Goal: Obtain resource: Obtain resource

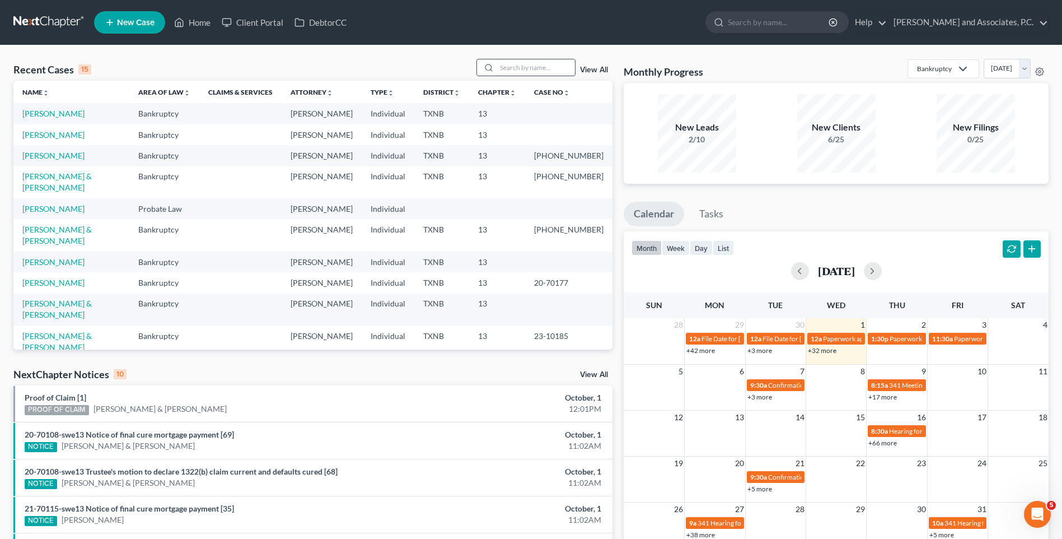
click at [528, 71] on input "search" at bounding box center [536, 67] width 78 height 16
click at [71, 363] on link "[PERSON_NAME] & [PERSON_NAME]" at bounding box center [56, 373] width 69 height 21
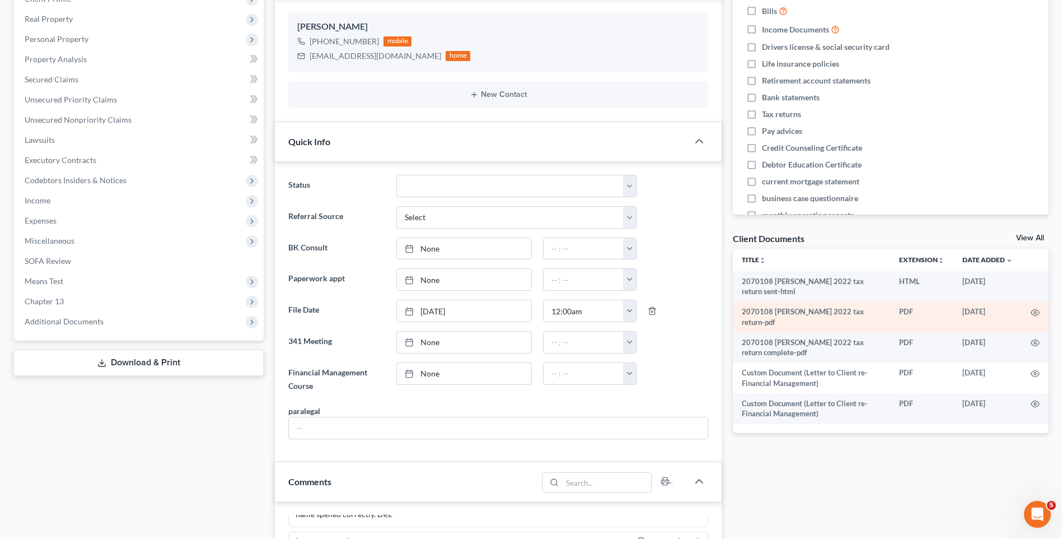
scroll to position [168, 0]
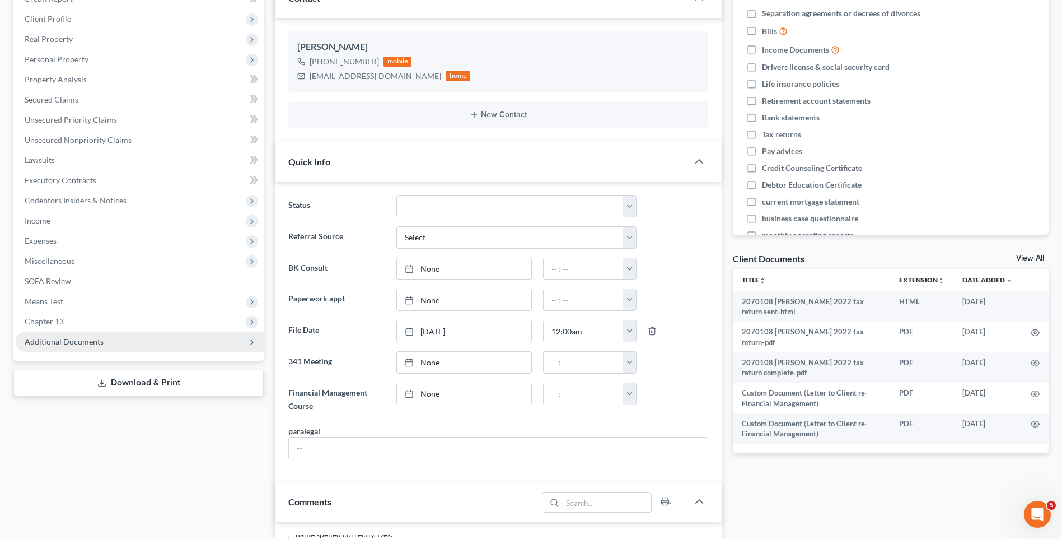
click at [79, 341] on span "Additional Documents" at bounding box center [64, 341] width 79 height 10
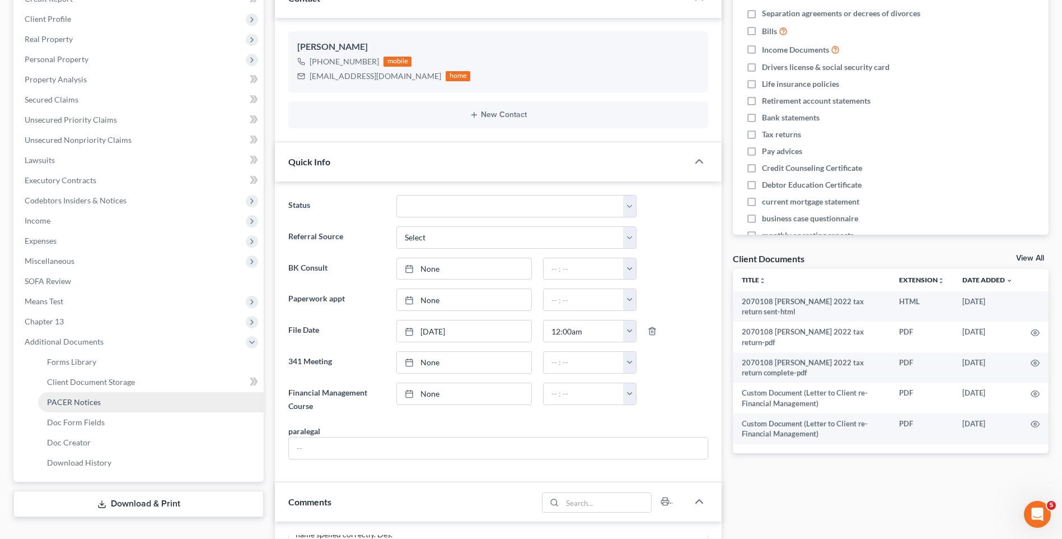
click at [81, 403] on span "PACER Notices" at bounding box center [74, 402] width 54 height 10
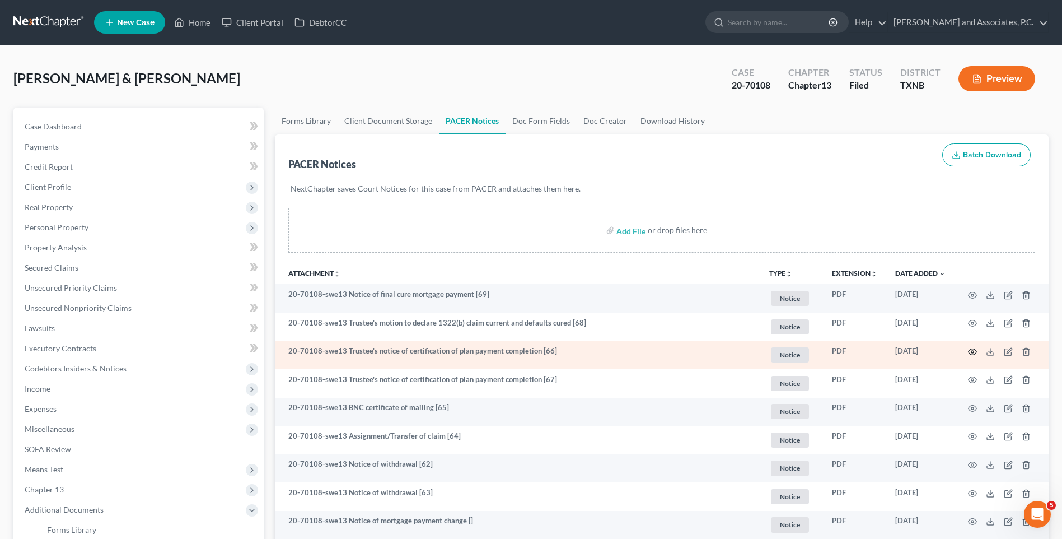
click at [972, 351] on icon "button" at bounding box center [972, 351] width 9 height 9
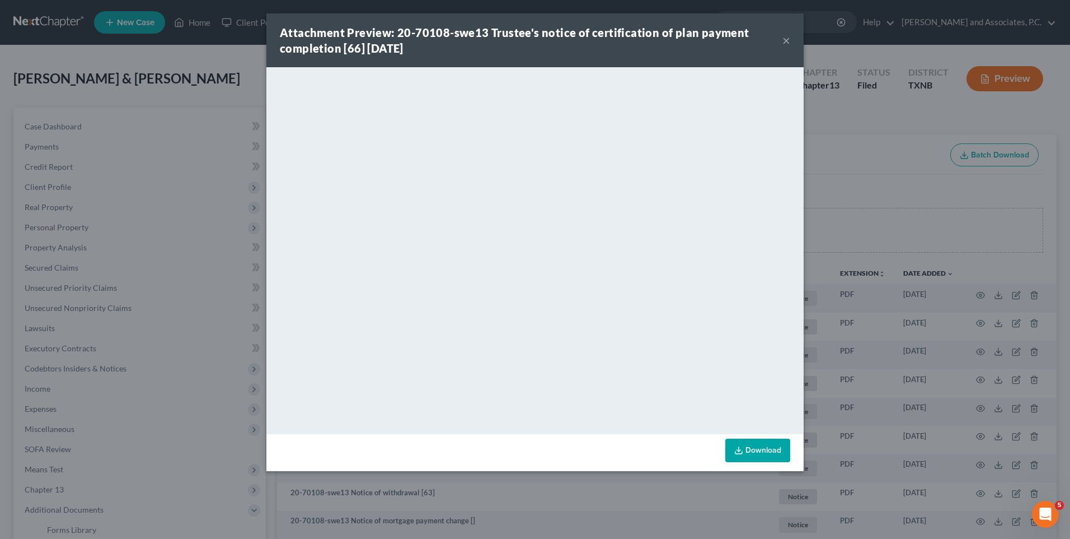
click at [787, 40] on button "×" at bounding box center [787, 40] width 8 height 13
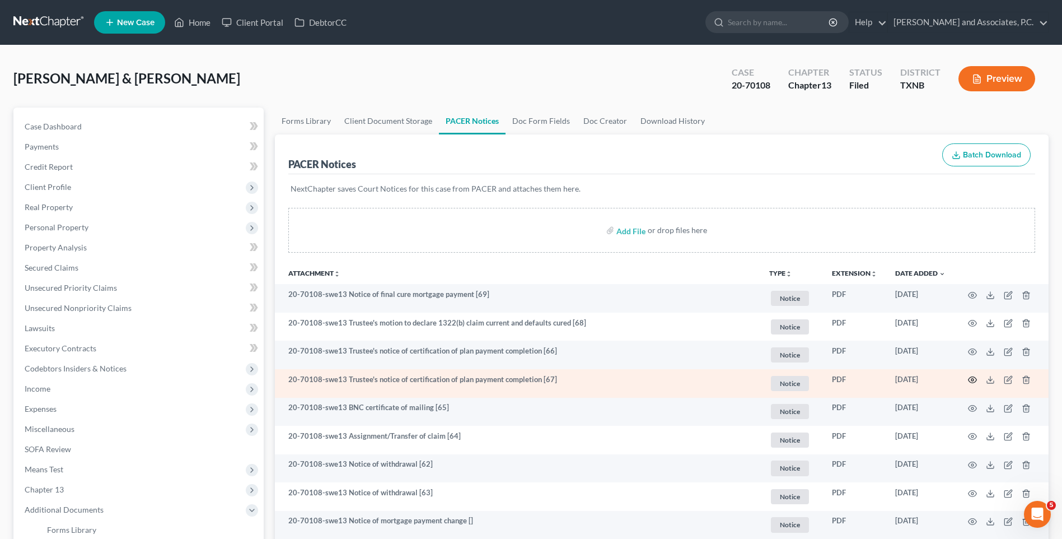
click at [971, 380] on circle "button" at bounding box center [972, 379] width 2 height 2
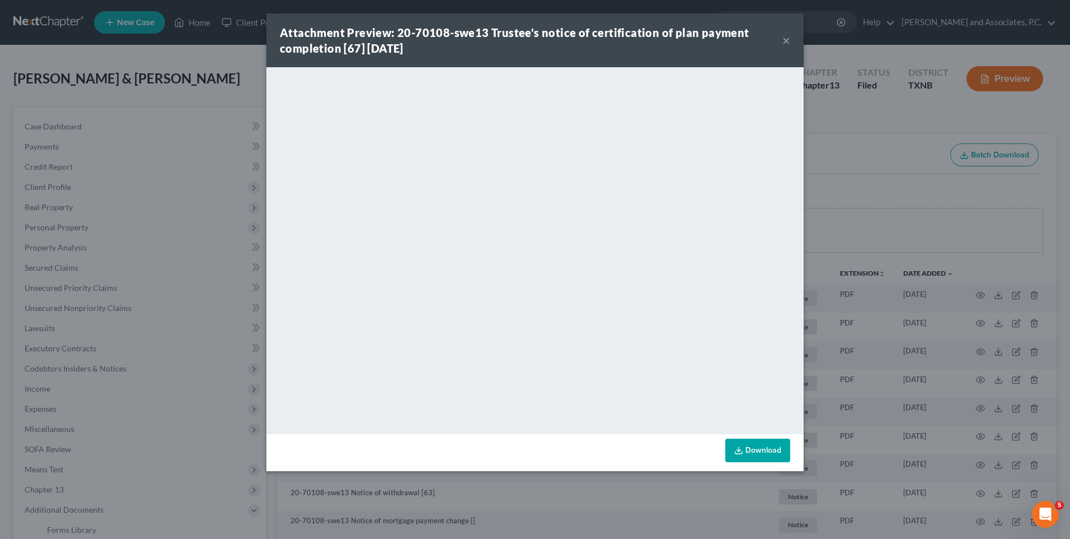
click at [783, 42] on button "×" at bounding box center [787, 40] width 8 height 13
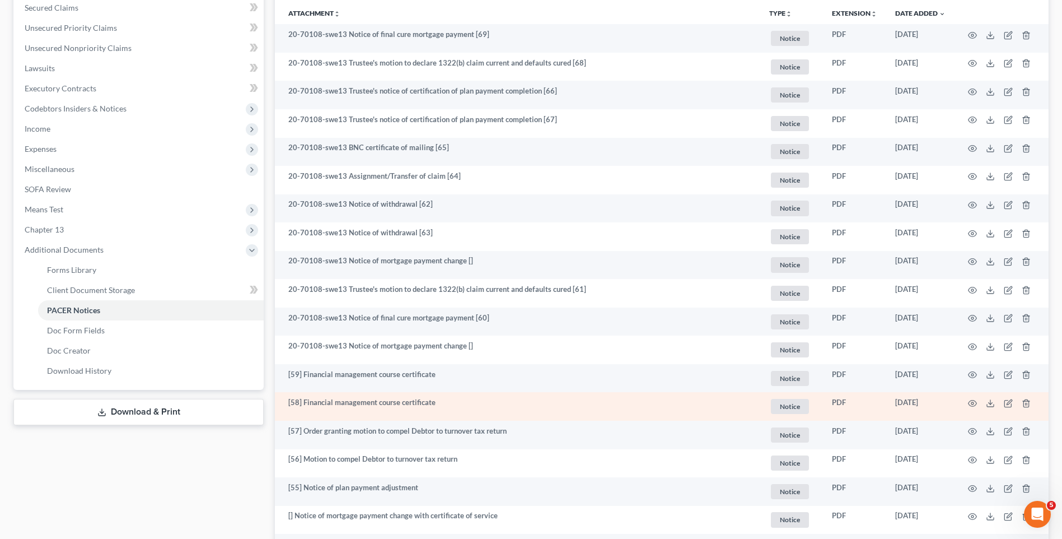
scroll to position [280, 0]
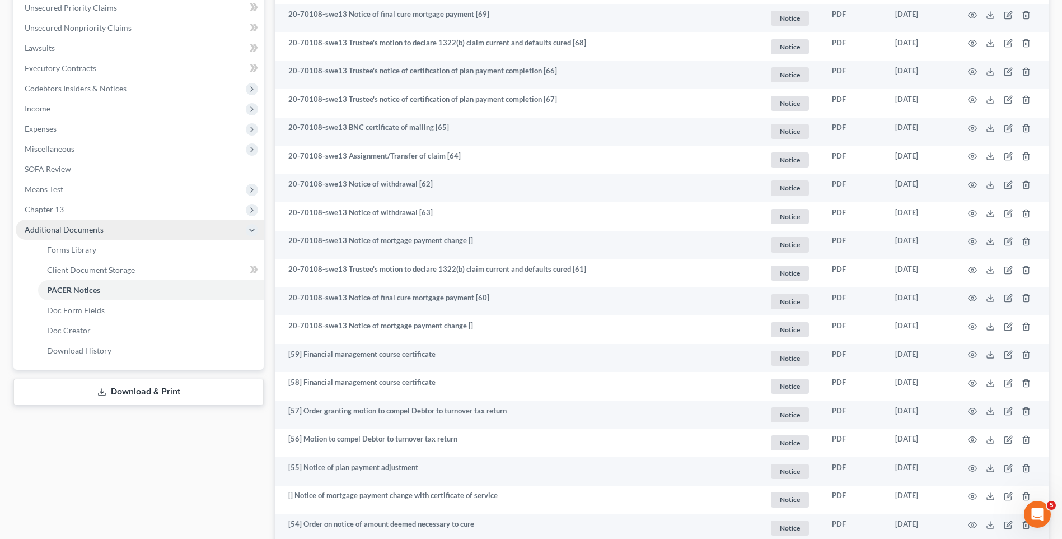
click at [76, 233] on span "Additional Documents" at bounding box center [64, 229] width 79 height 10
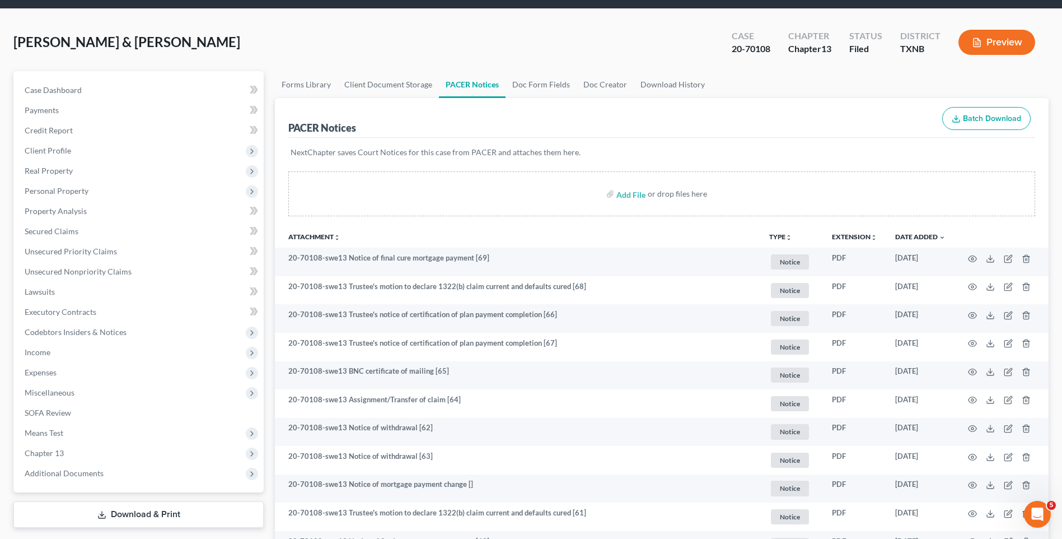
scroll to position [0, 0]
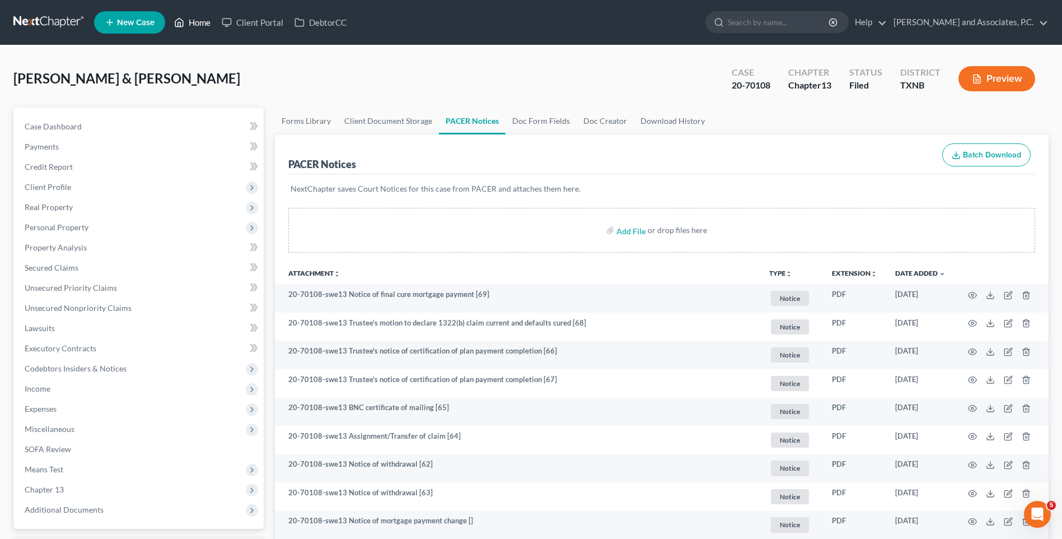
click at [201, 25] on link "Home" at bounding box center [193, 22] width 48 height 20
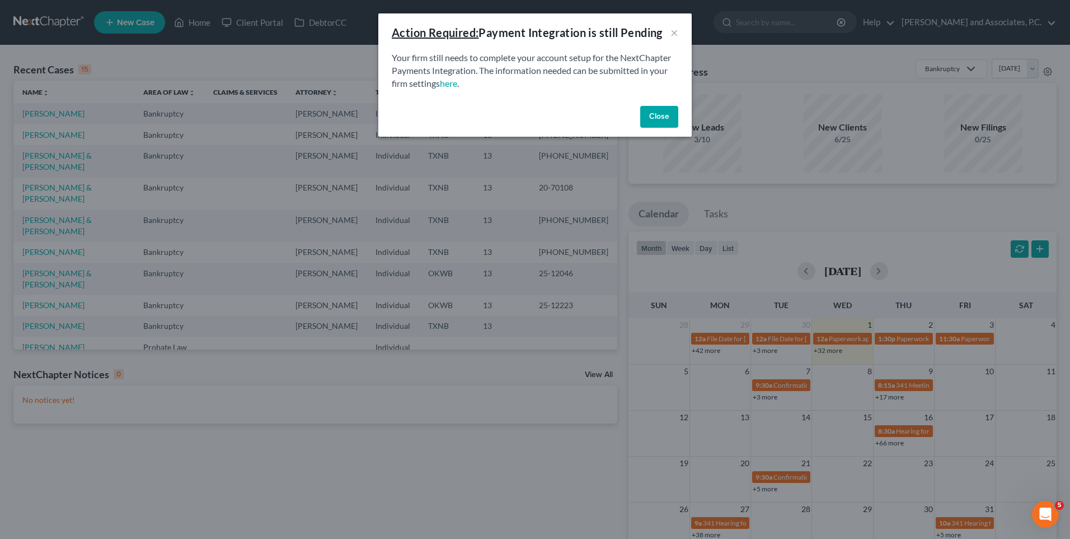
click at [651, 118] on button "Close" at bounding box center [659, 117] width 38 height 22
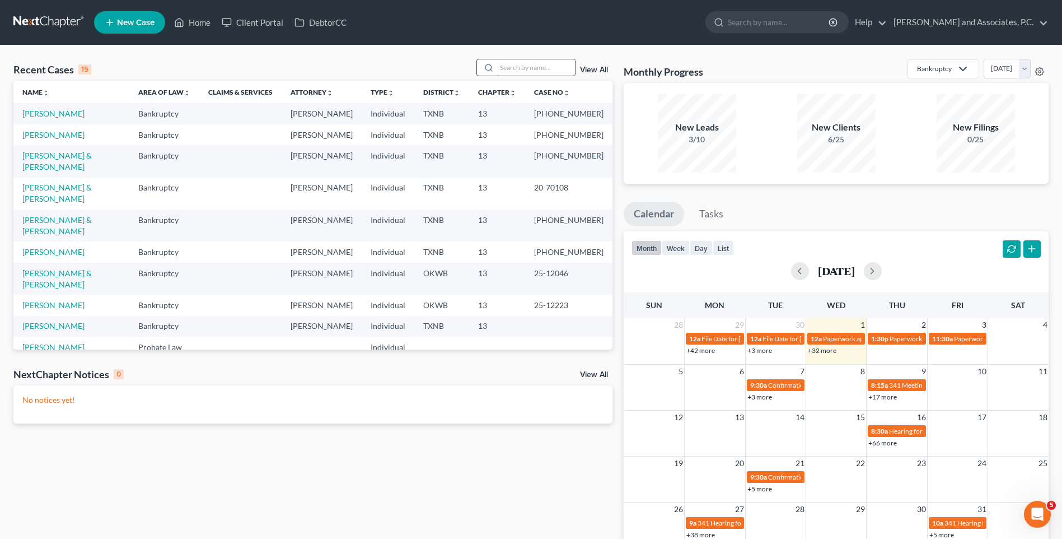
click at [527, 67] on input "search" at bounding box center [536, 67] width 78 height 16
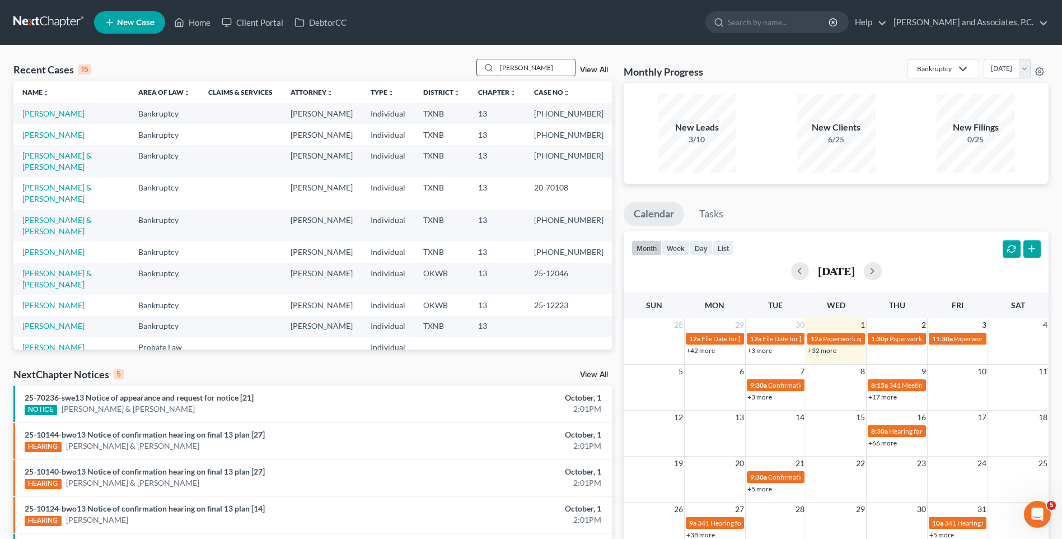
type input "[PERSON_NAME]"
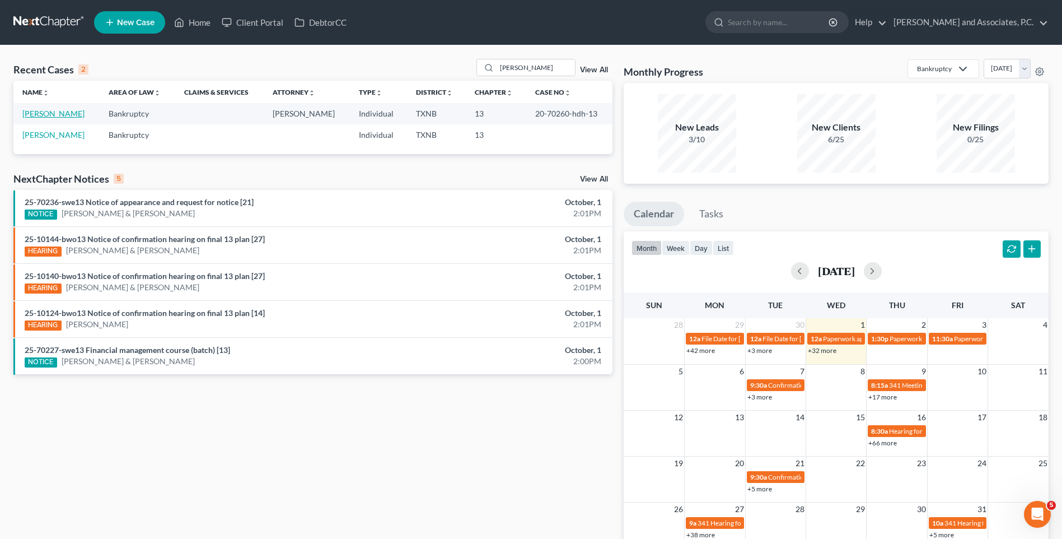
click at [64, 111] on link "[PERSON_NAME]" at bounding box center [53, 114] width 62 height 10
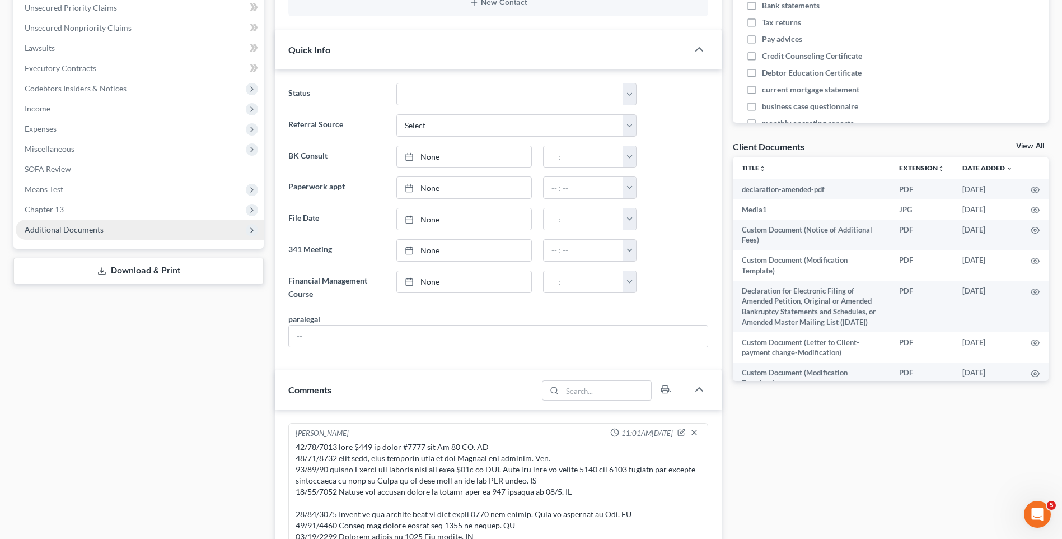
scroll to position [492, 0]
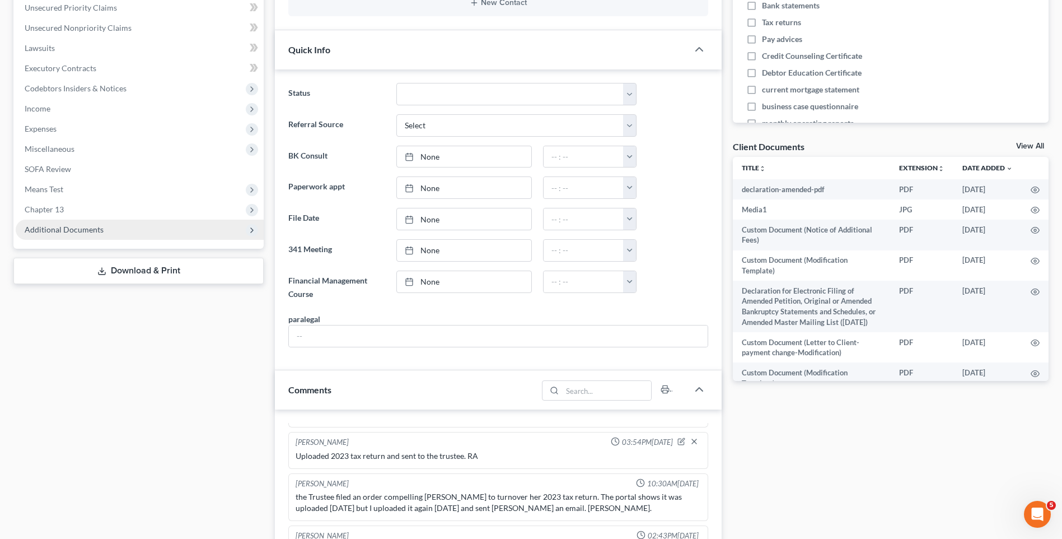
click at [93, 228] on span "Additional Documents" at bounding box center [64, 229] width 79 height 10
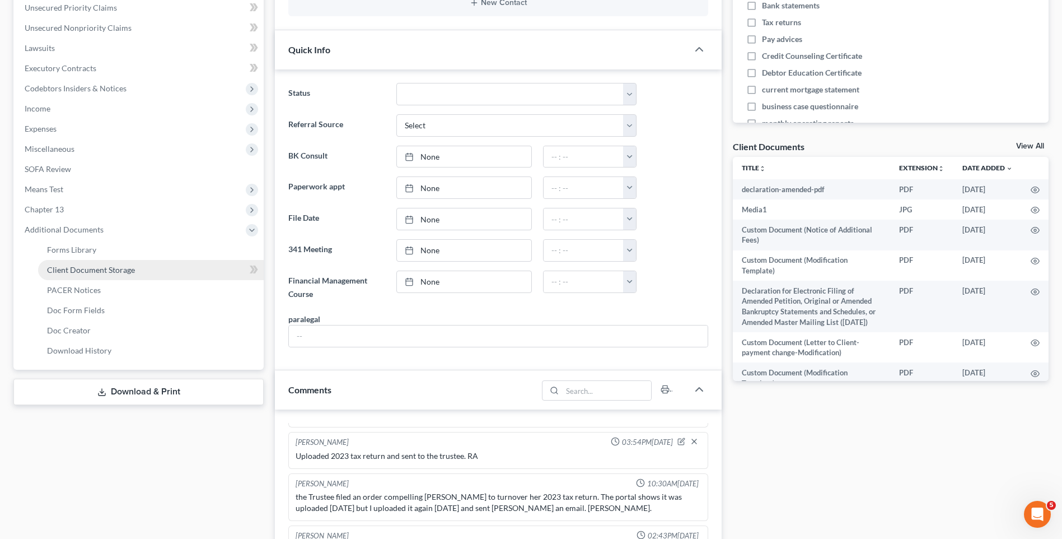
click at [89, 270] on span "Client Document Storage" at bounding box center [91, 270] width 88 height 10
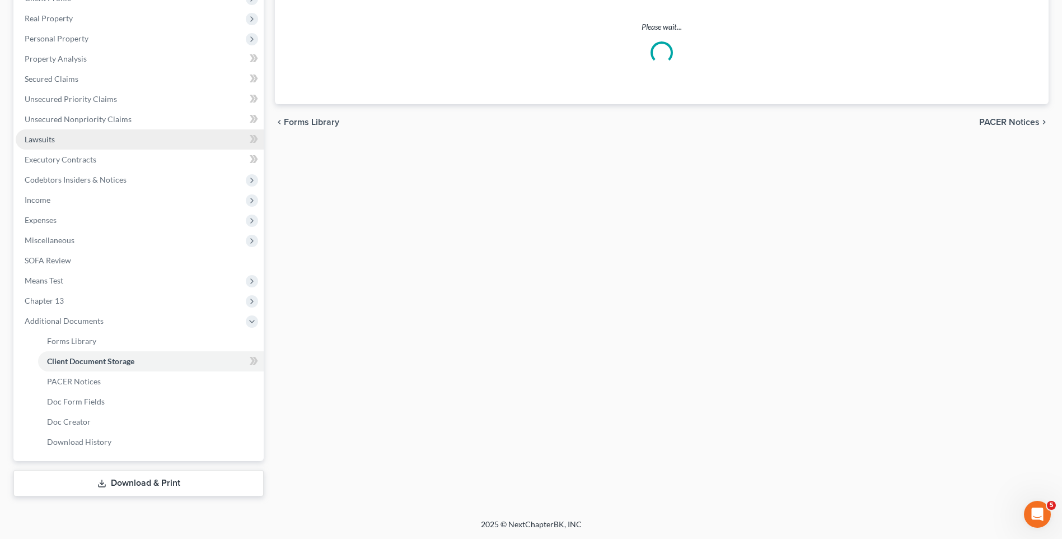
scroll to position [47, 0]
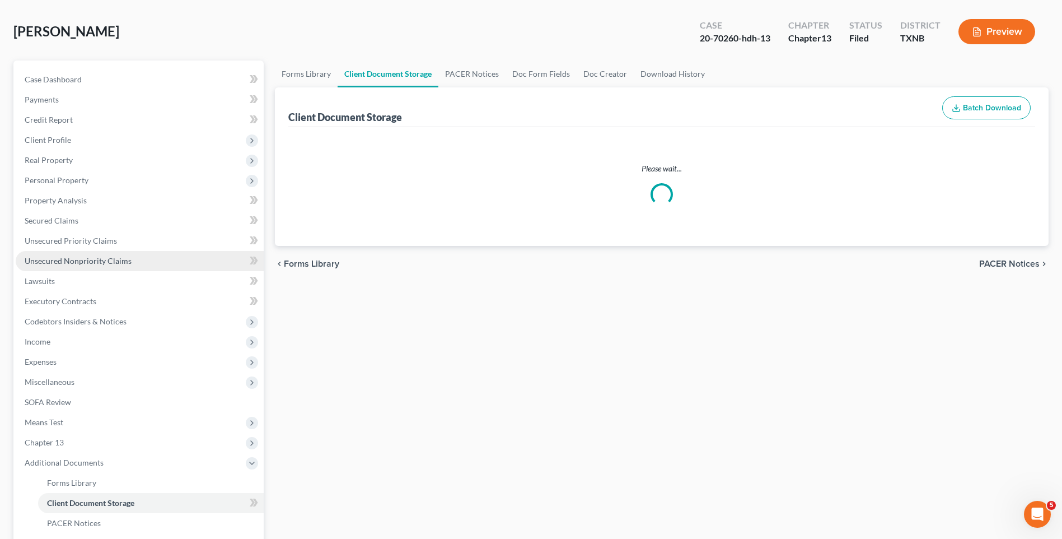
select select "33"
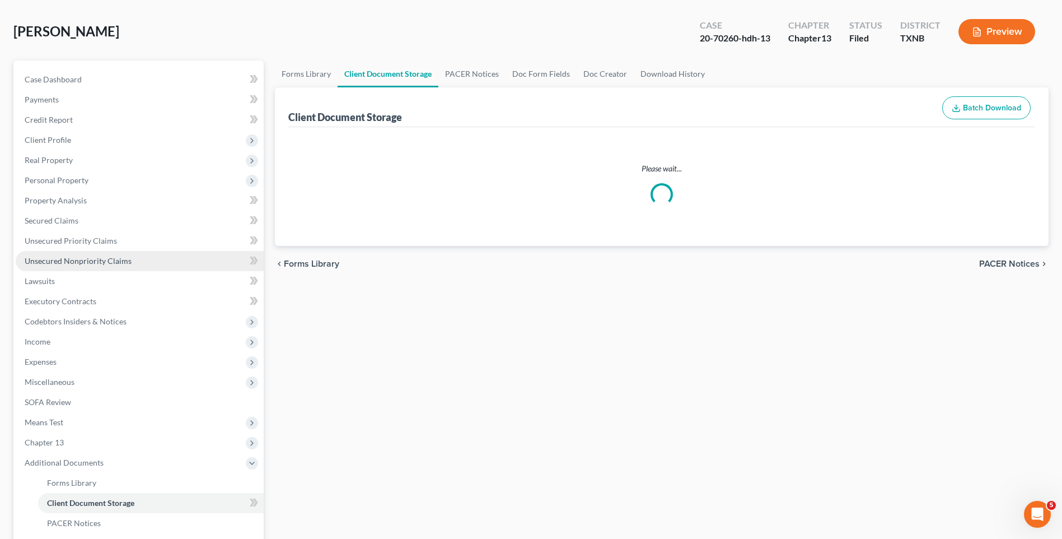
select select "33"
select select "18"
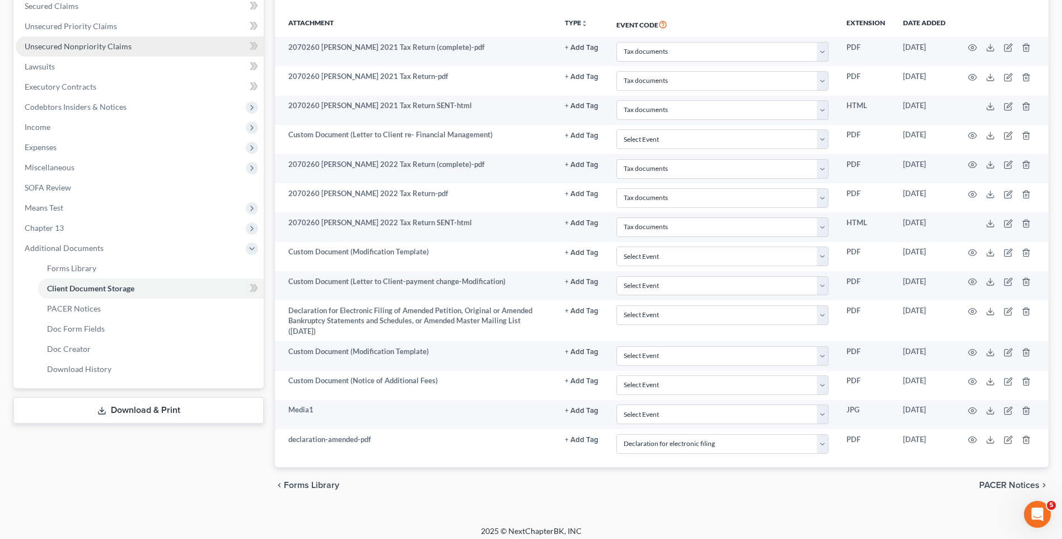
scroll to position [268, 0]
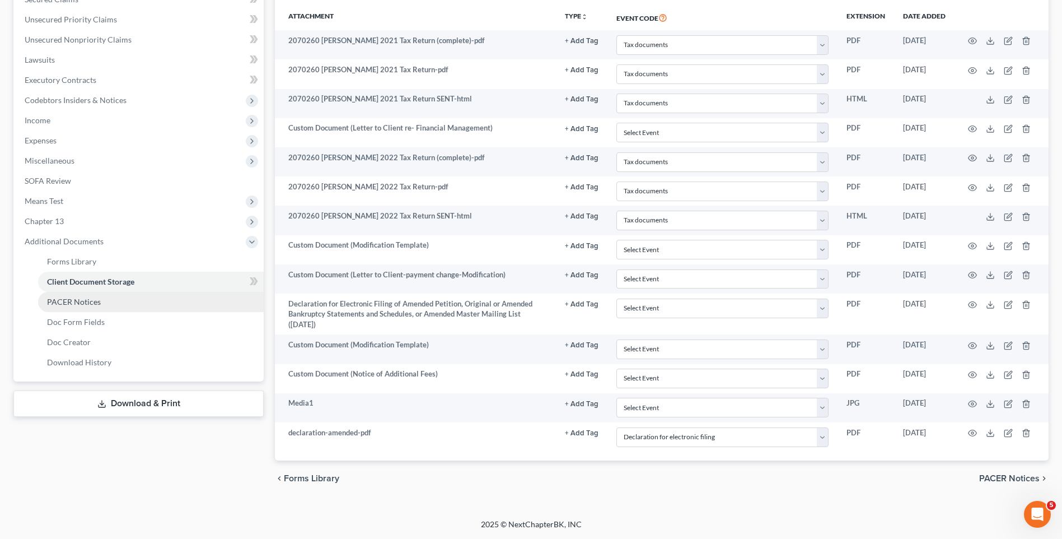
click at [81, 300] on span "PACER Notices" at bounding box center [74, 302] width 54 height 10
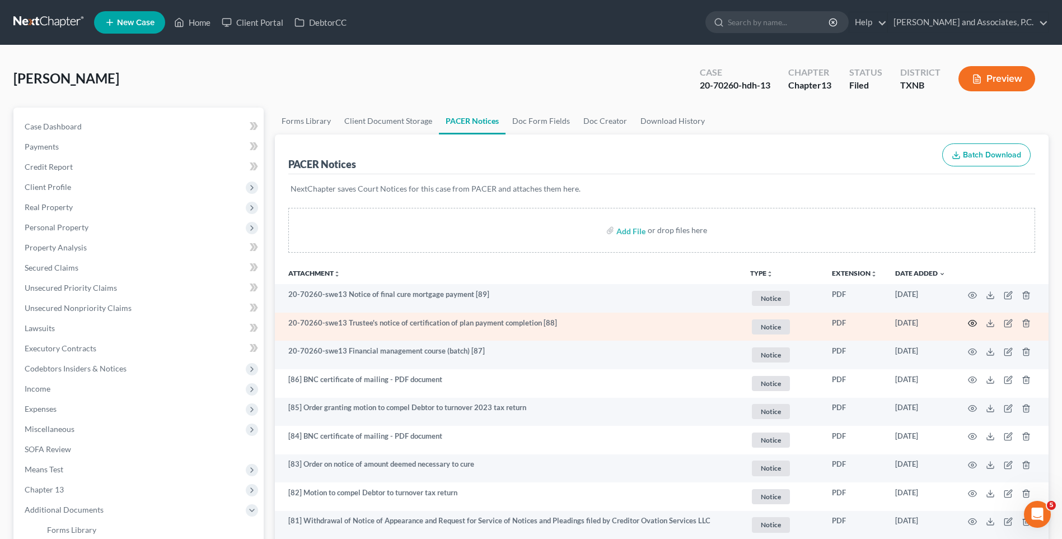
click at [974, 324] on circle "button" at bounding box center [972, 323] width 2 height 2
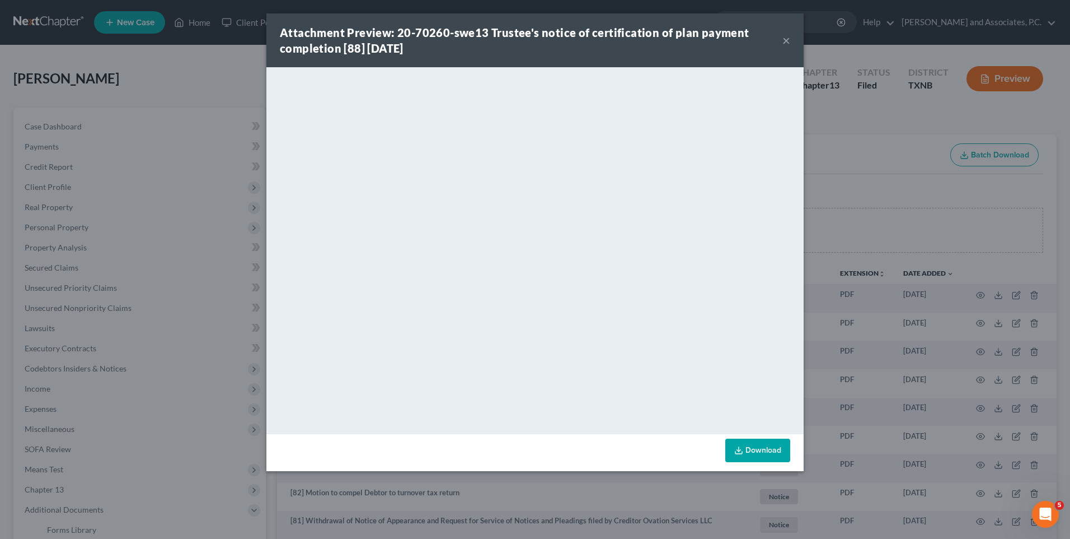
click at [784, 40] on button "×" at bounding box center [787, 40] width 8 height 13
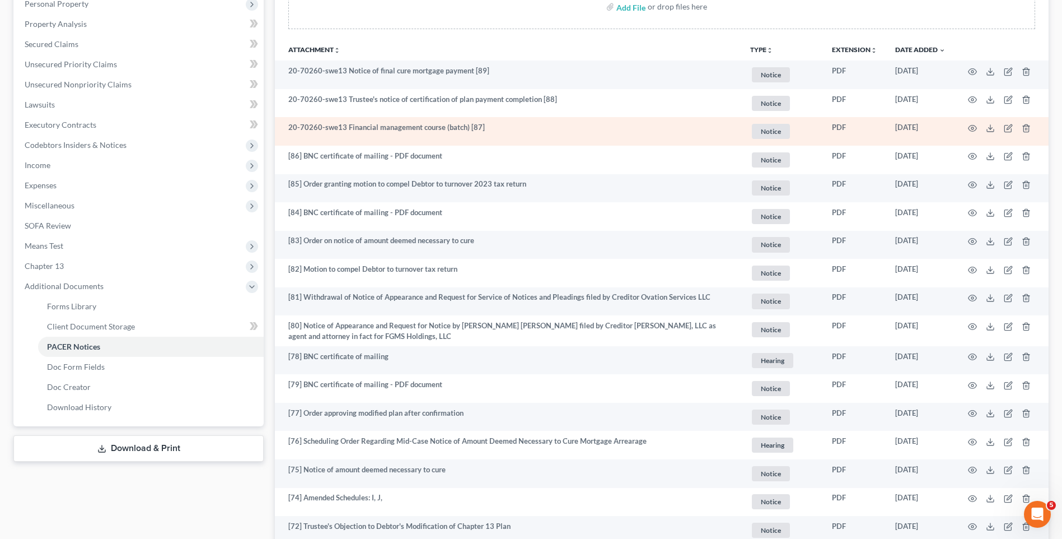
scroll to position [167, 0]
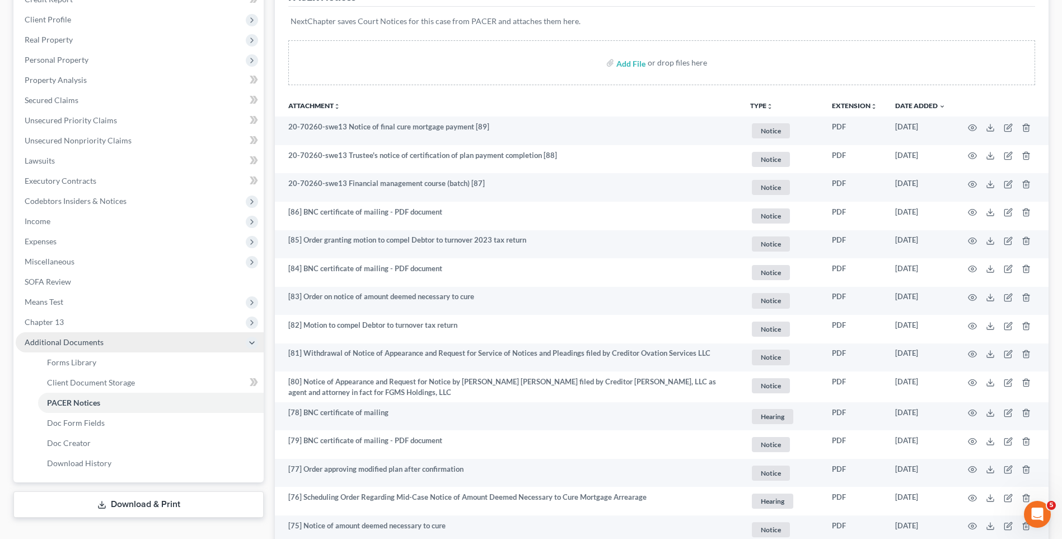
click at [77, 344] on span "Additional Documents" at bounding box center [64, 342] width 79 height 10
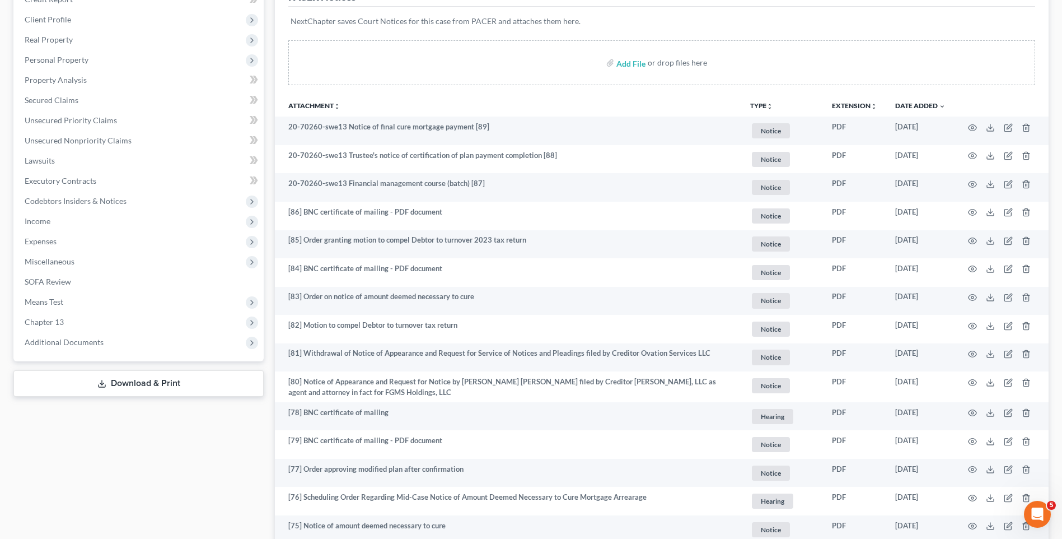
scroll to position [0, 0]
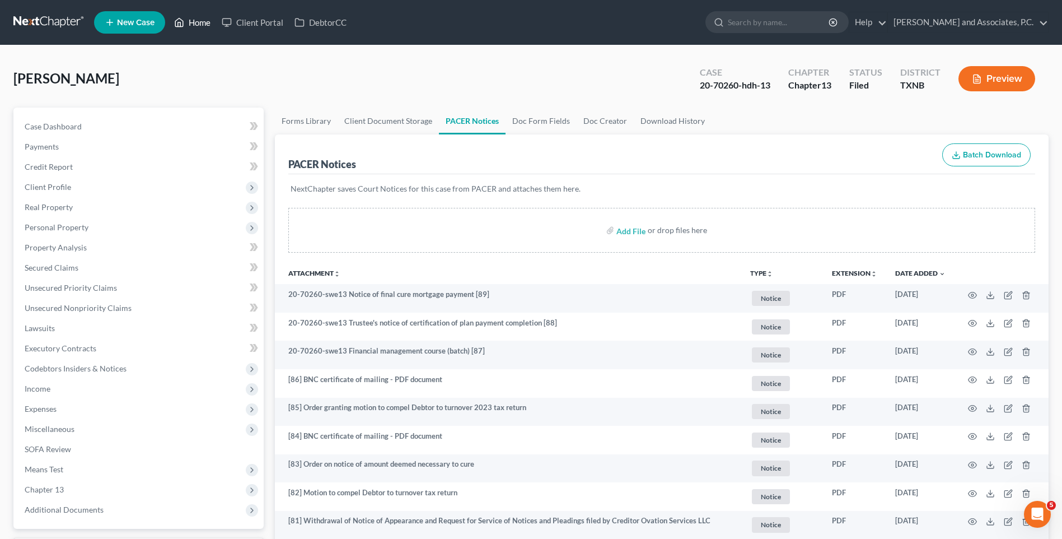
click at [199, 24] on link "Home" at bounding box center [193, 22] width 48 height 20
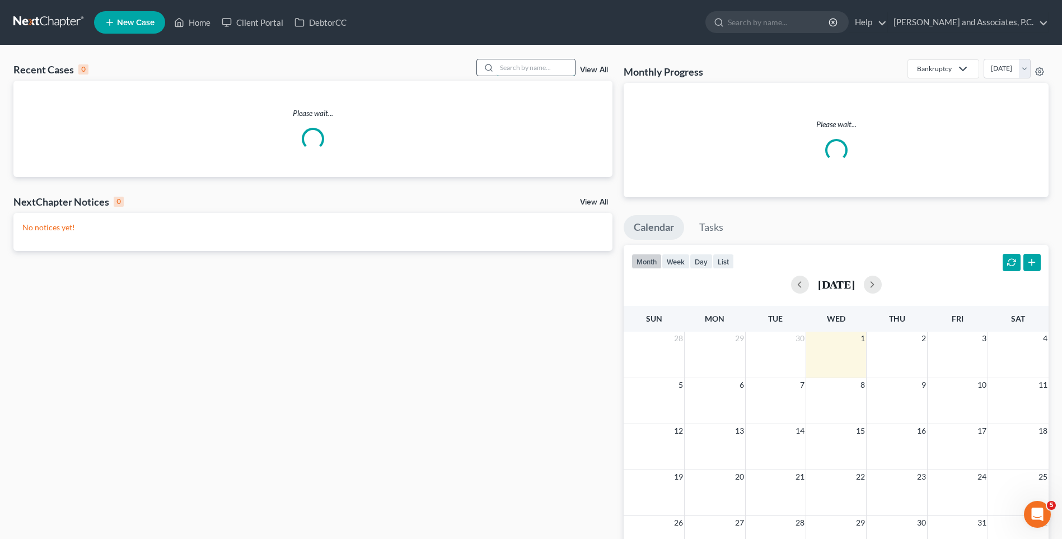
click at [536, 68] on input "search" at bounding box center [536, 67] width 78 height 16
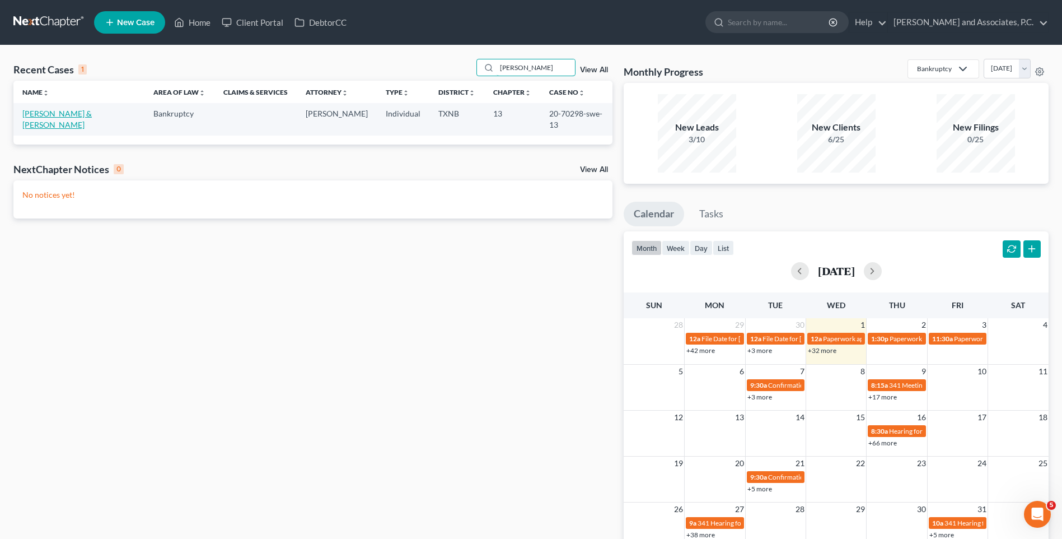
type input "[PERSON_NAME]"
click at [92, 116] on link "[PERSON_NAME] & [PERSON_NAME]" at bounding box center [56, 119] width 69 height 21
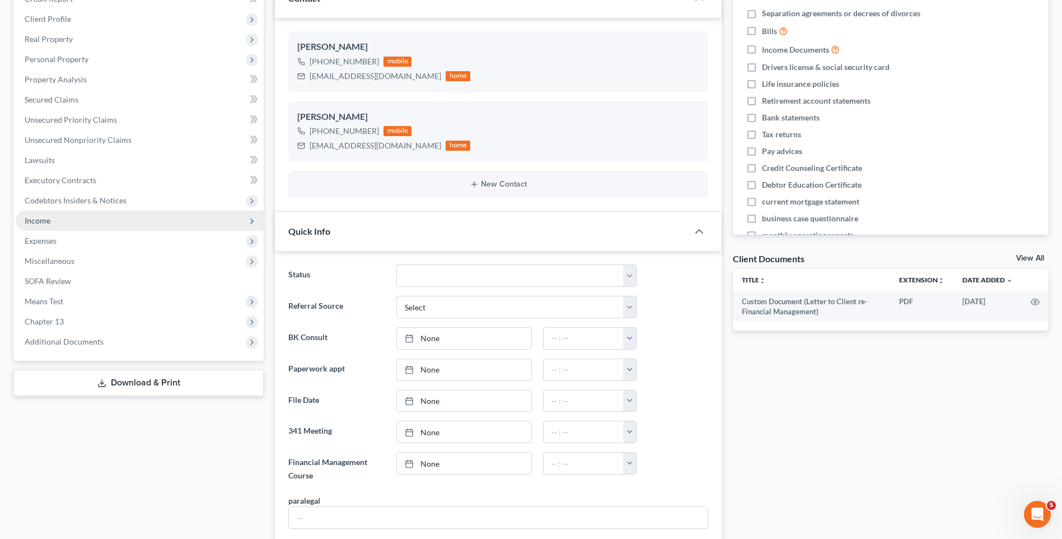
scroll to position [224, 0]
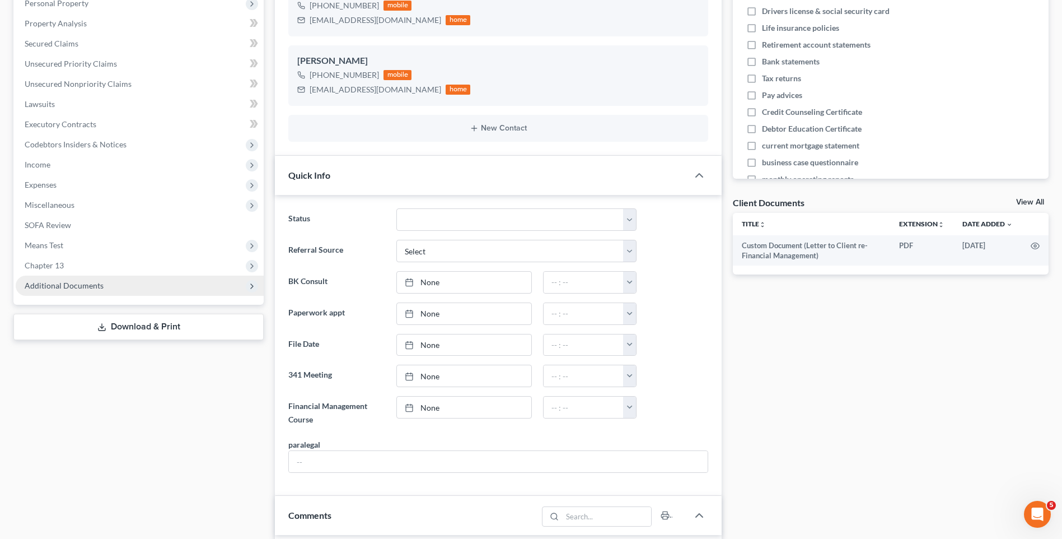
click at [84, 282] on span "Additional Documents" at bounding box center [64, 285] width 79 height 10
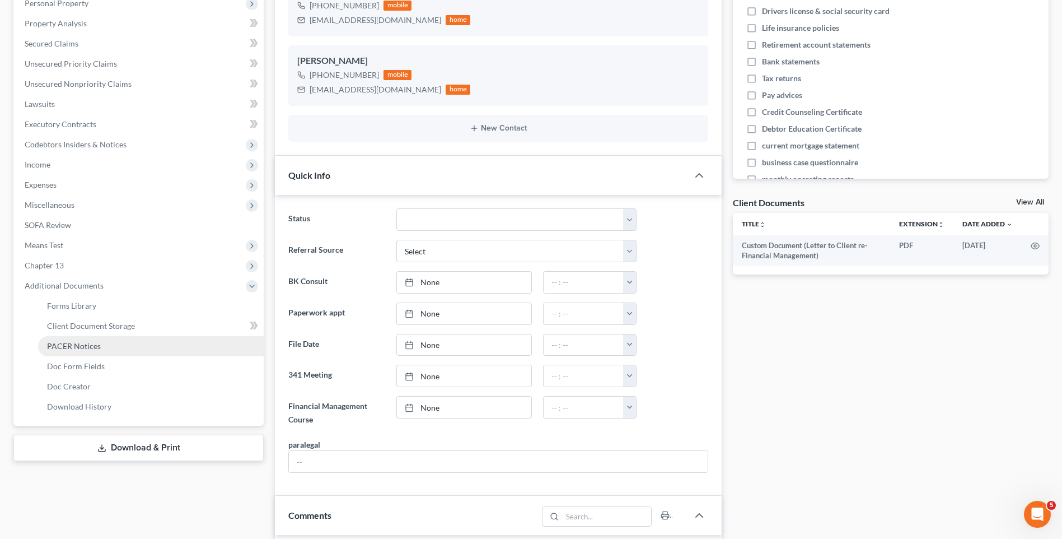
click at [87, 347] on span "PACER Notices" at bounding box center [74, 346] width 54 height 10
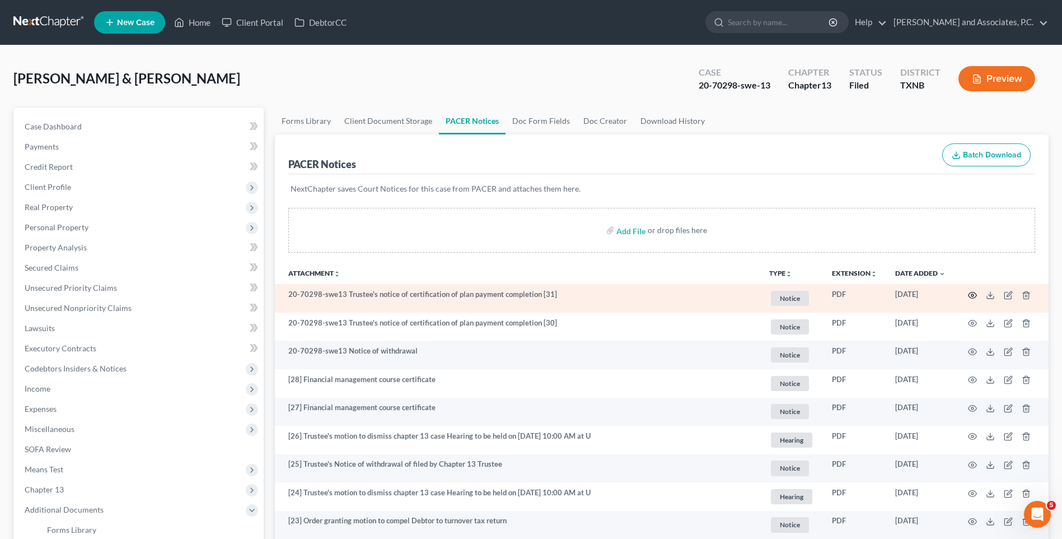
click at [970, 295] on icon "button" at bounding box center [972, 295] width 9 height 9
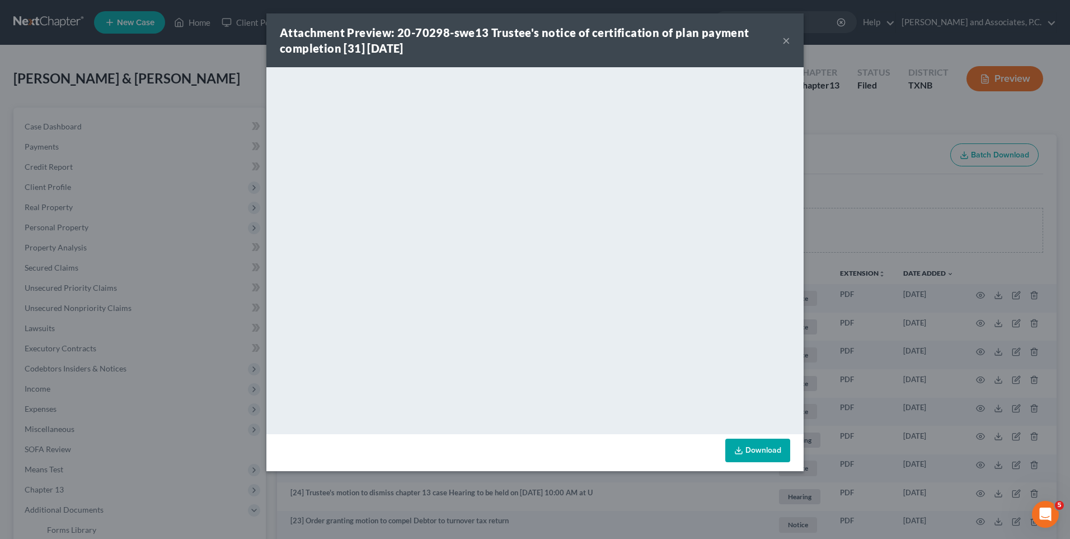
click at [785, 41] on button "×" at bounding box center [787, 40] width 8 height 13
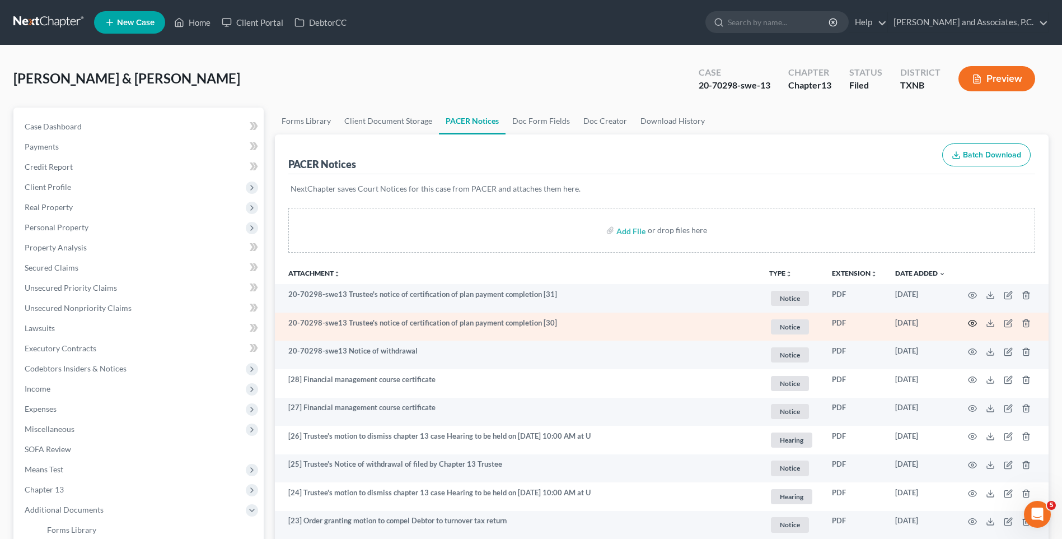
click at [974, 324] on circle "button" at bounding box center [972, 323] width 2 height 2
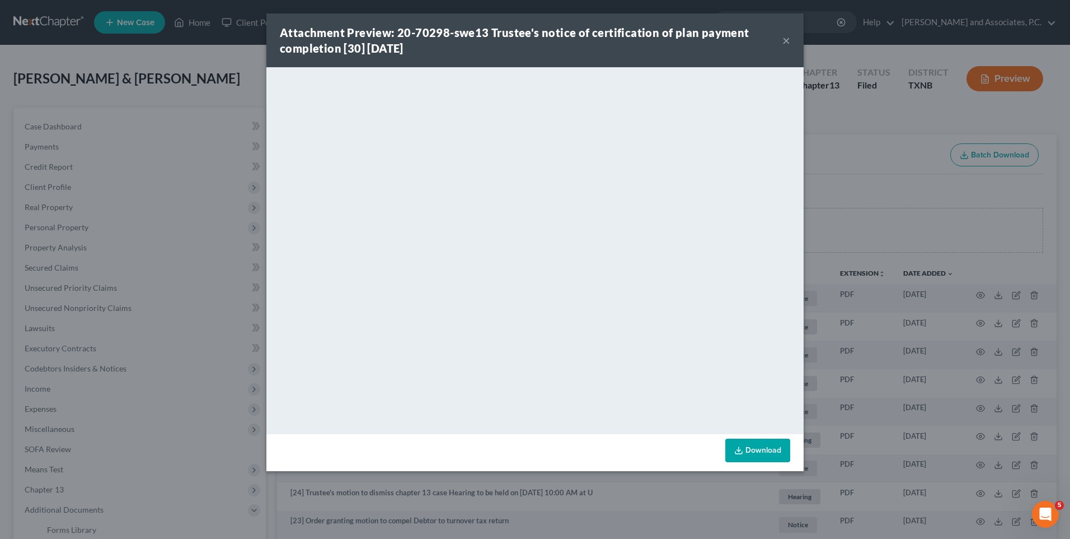
click at [788, 44] on button "×" at bounding box center [787, 40] width 8 height 13
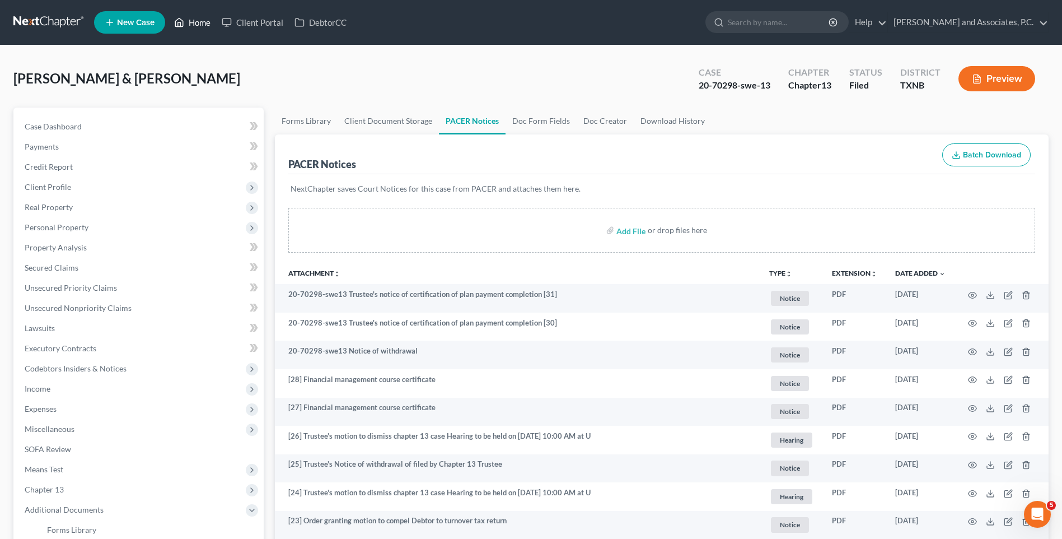
click at [202, 25] on link "Home" at bounding box center [193, 22] width 48 height 20
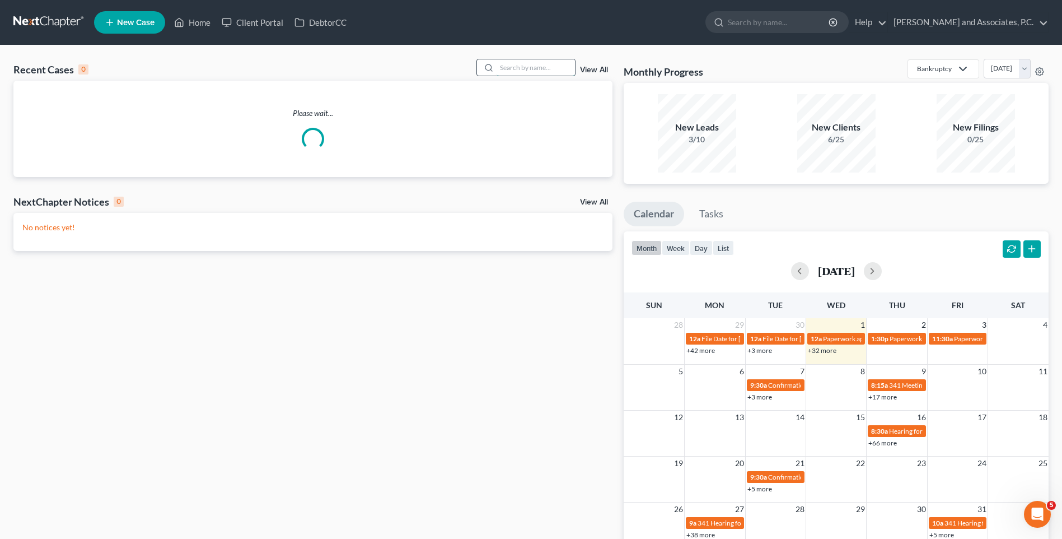
click at [522, 71] on input "search" at bounding box center [536, 67] width 78 height 16
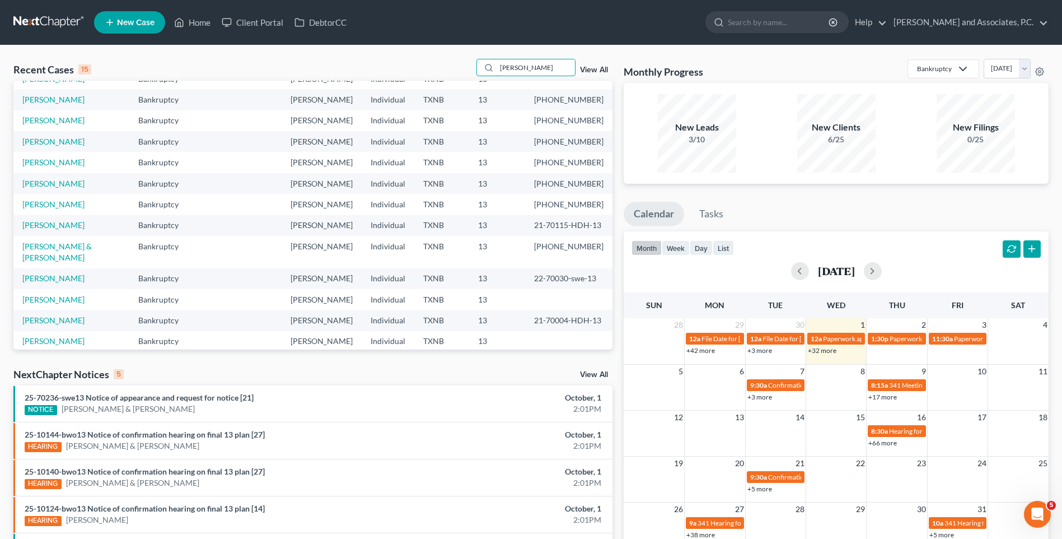
scroll to position [77, 0]
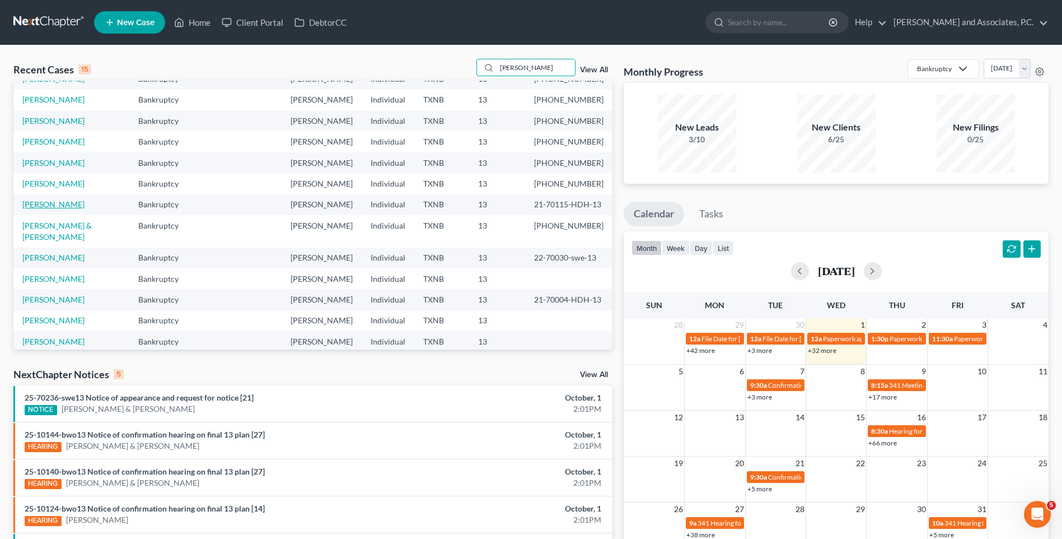
type input "[PERSON_NAME]"
click at [53, 205] on link "[PERSON_NAME]" at bounding box center [53, 204] width 62 height 10
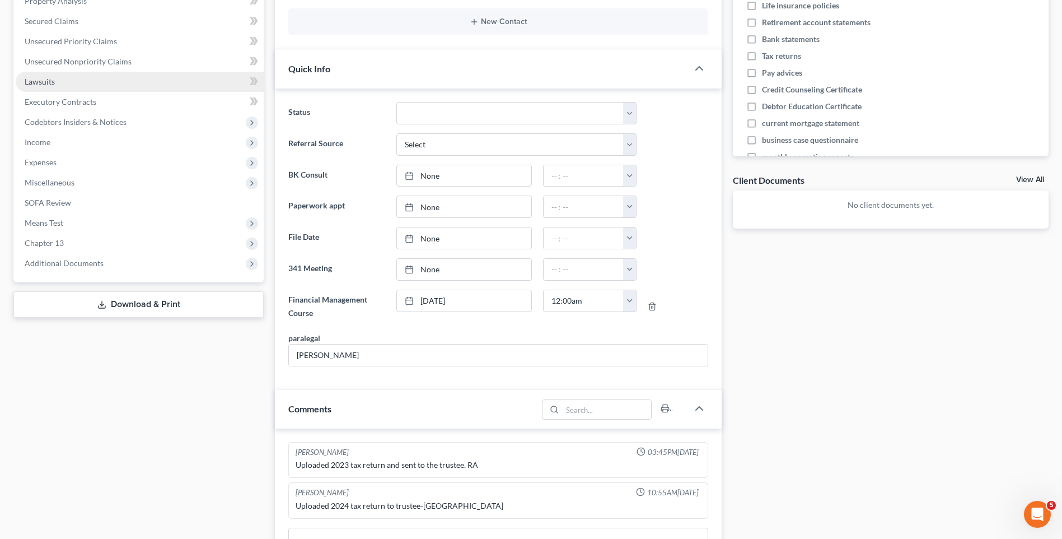
scroll to position [280, 0]
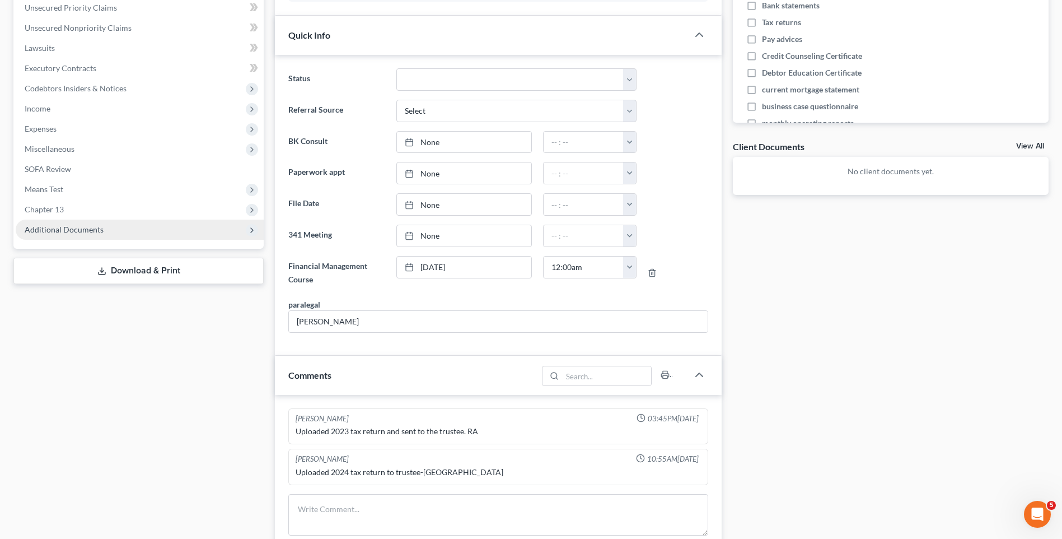
click at [72, 231] on span "Additional Documents" at bounding box center [64, 229] width 79 height 10
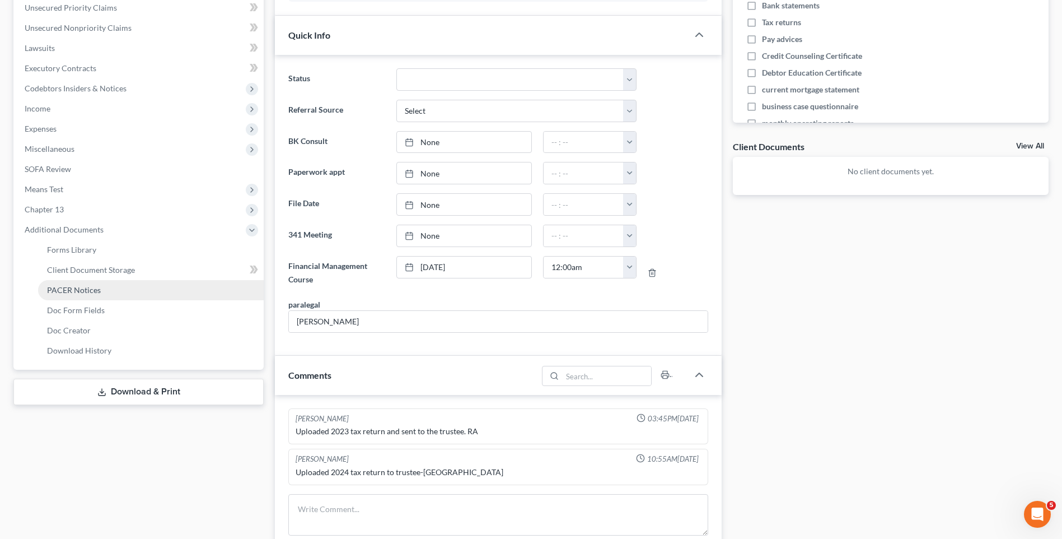
click at [63, 293] on span "PACER Notices" at bounding box center [74, 290] width 54 height 10
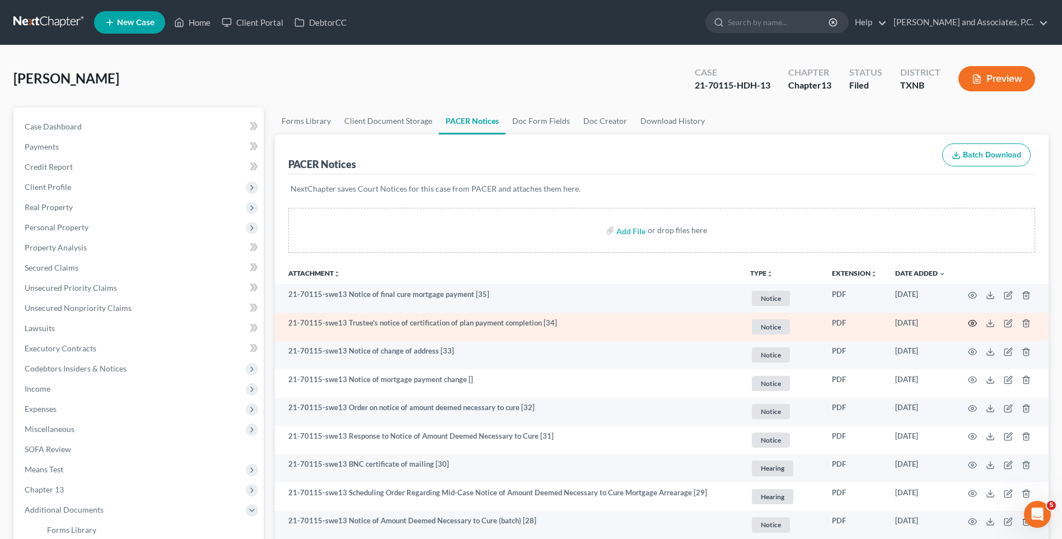
click at [975, 323] on icon "button" at bounding box center [972, 323] width 9 height 9
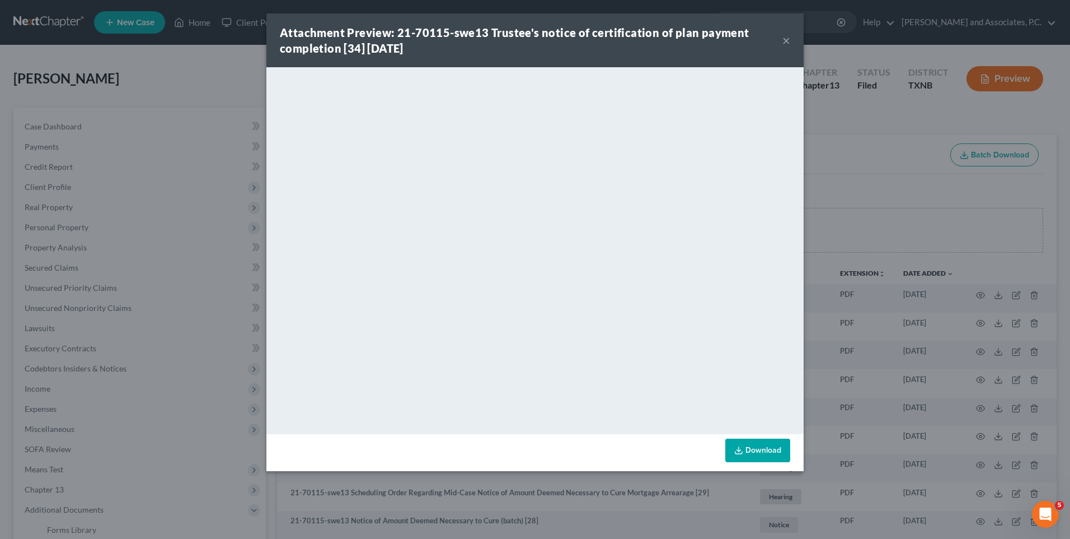
click at [789, 39] on button "×" at bounding box center [787, 40] width 8 height 13
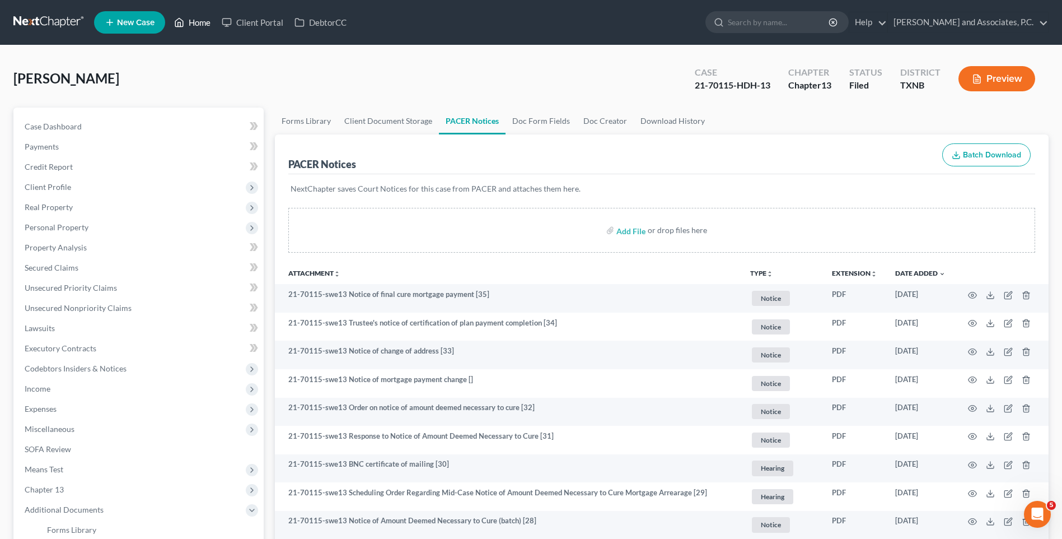
click at [201, 26] on link "Home" at bounding box center [193, 22] width 48 height 20
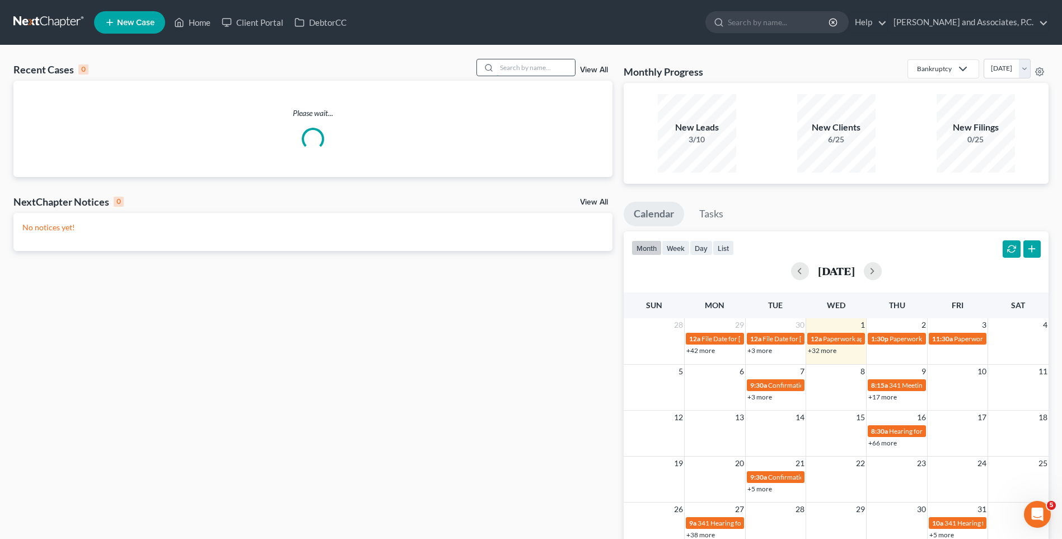
click at [506, 67] on input "search" at bounding box center [536, 67] width 78 height 16
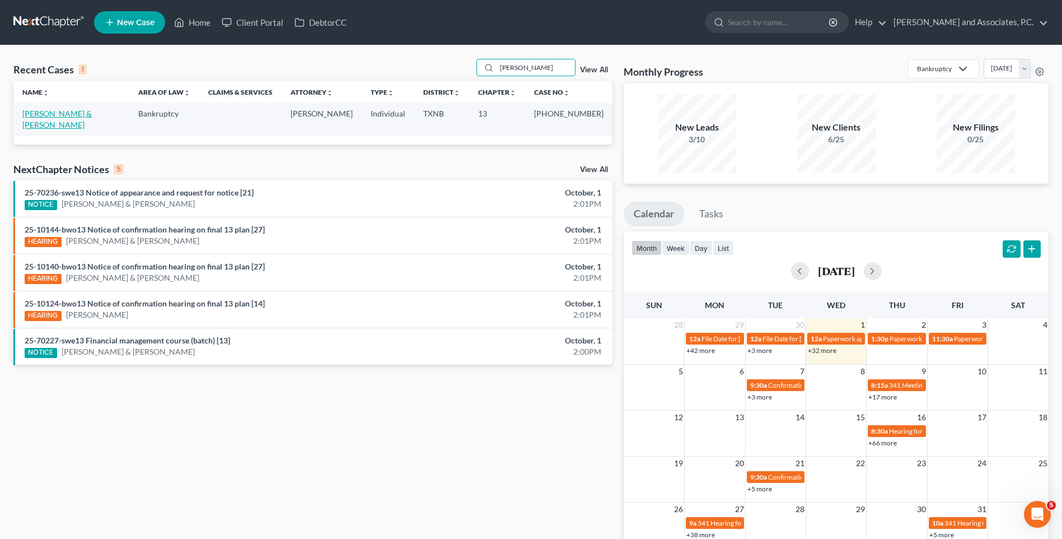
type input "[PERSON_NAME]"
click at [92, 114] on link "[PERSON_NAME] & [PERSON_NAME]" at bounding box center [56, 119] width 69 height 21
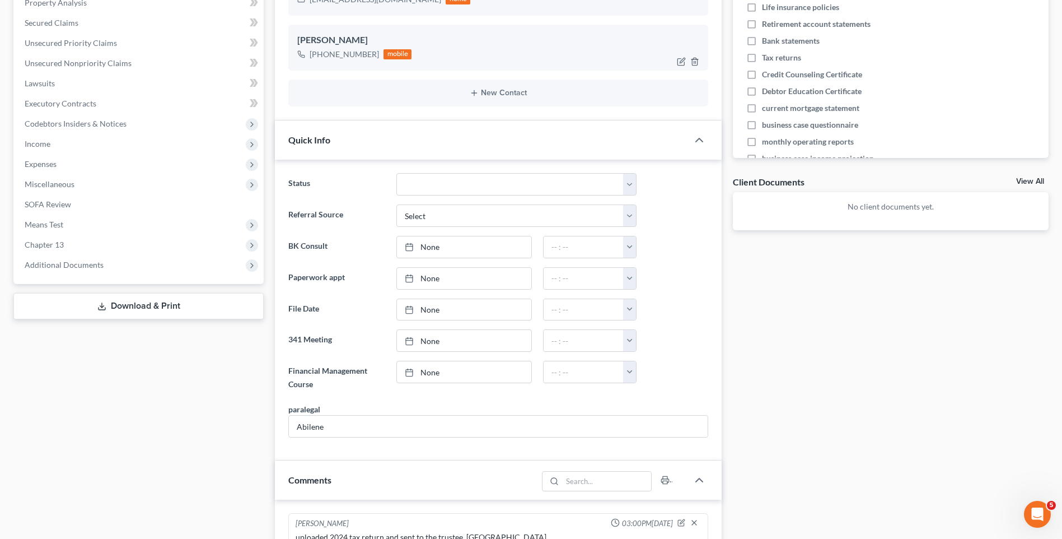
scroll to position [280, 0]
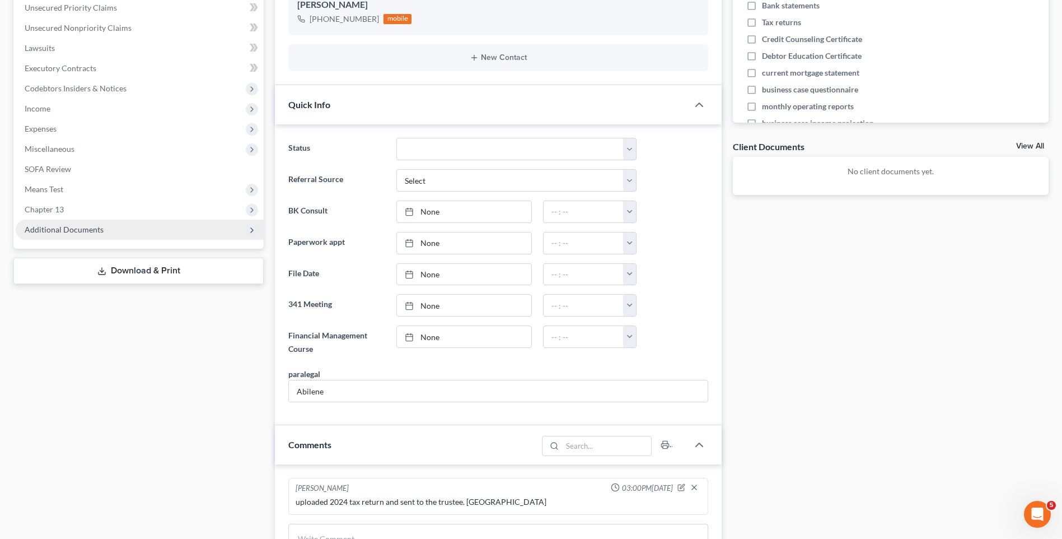
click at [44, 229] on span "Additional Documents" at bounding box center [64, 229] width 79 height 10
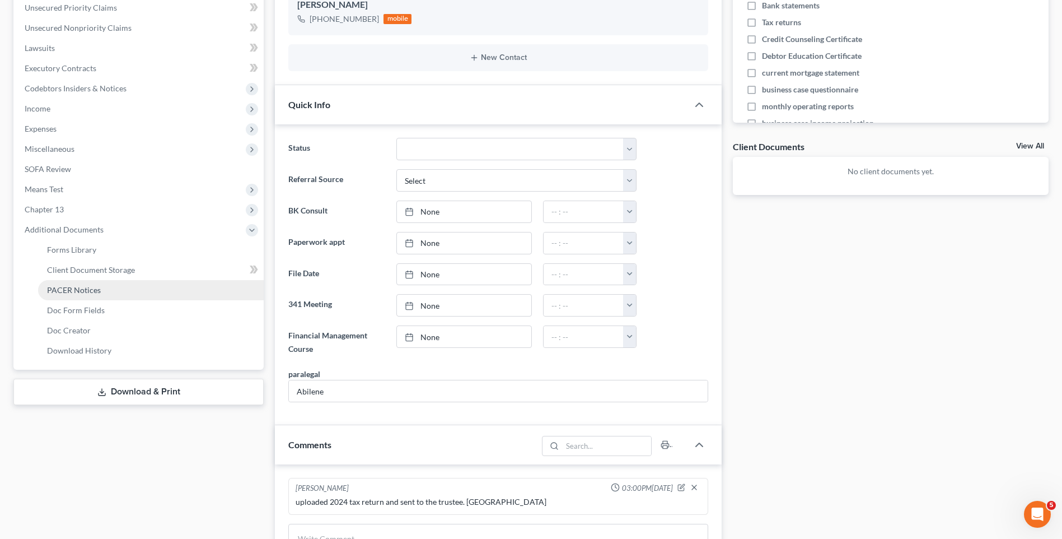
click at [53, 287] on span "PACER Notices" at bounding box center [74, 290] width 54 height 10
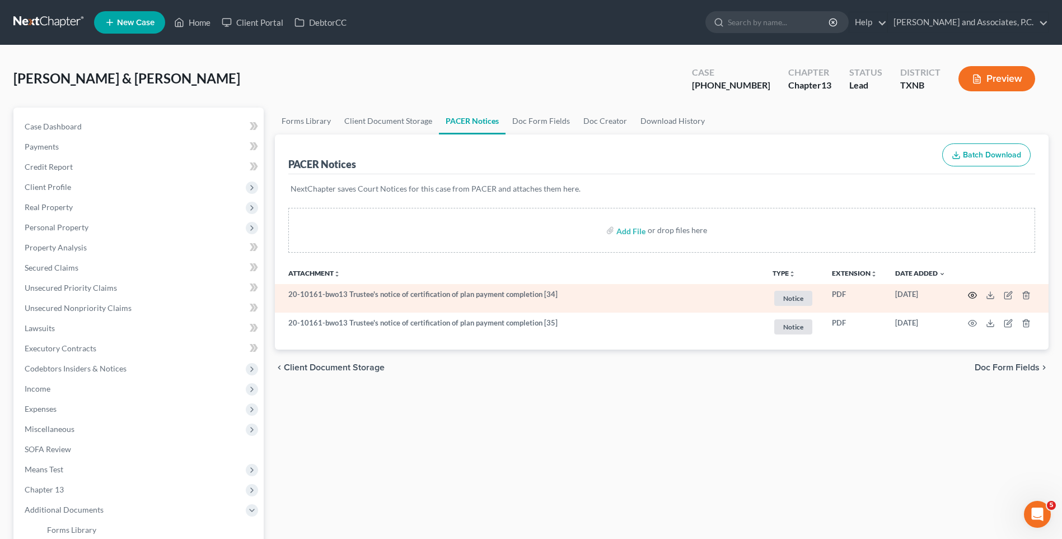
click at [969, 297] on icon "button" at bounding box center [972, 295] width 9 height 9
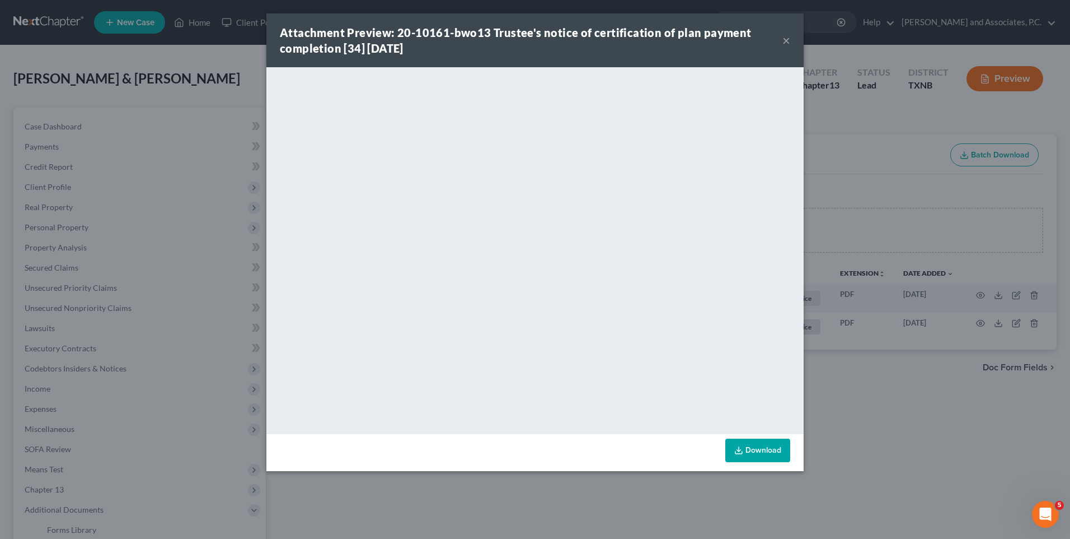
click at [785, 40] on button "×" at bounding box center [787, 40] width 8 height 13
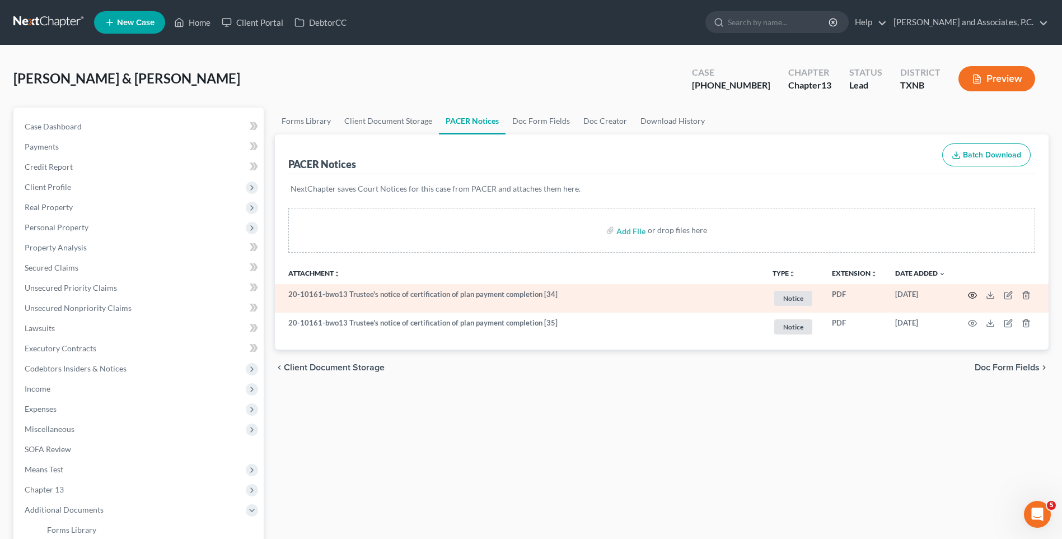
click at [974, 292] on icon "button" at bounding box center [972, 295] width 8 height 6
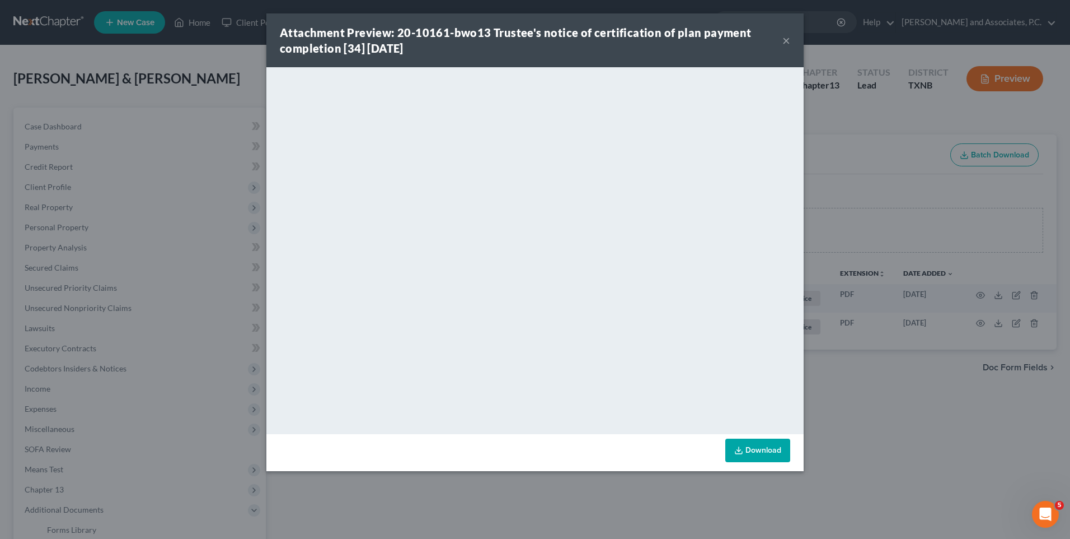
click at [787, 41] on button "×" at bounding box center [787, 40] width 8 height 13
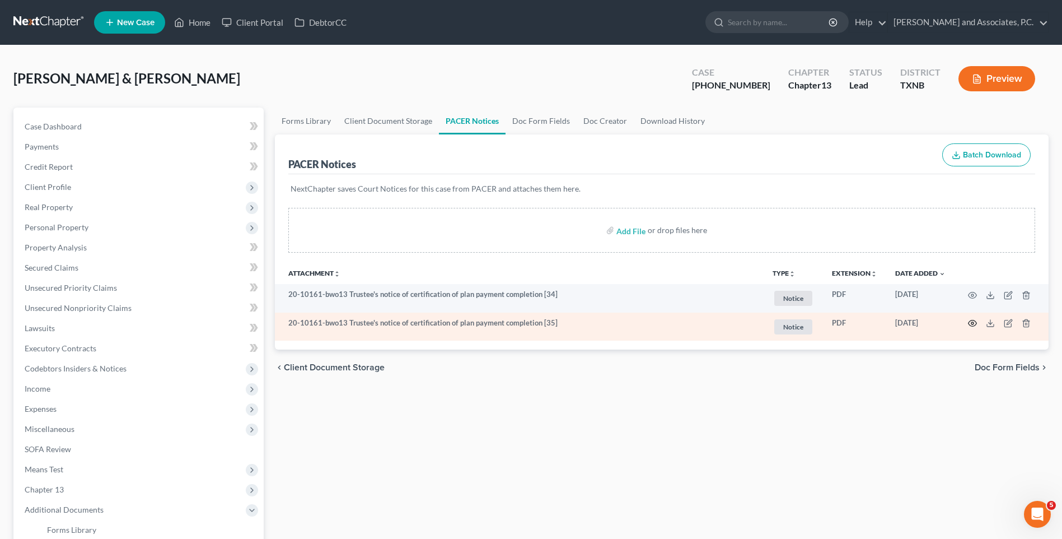
click at [972, 324] on icon "button" at bounding box center [972, 323] width 9 height 9
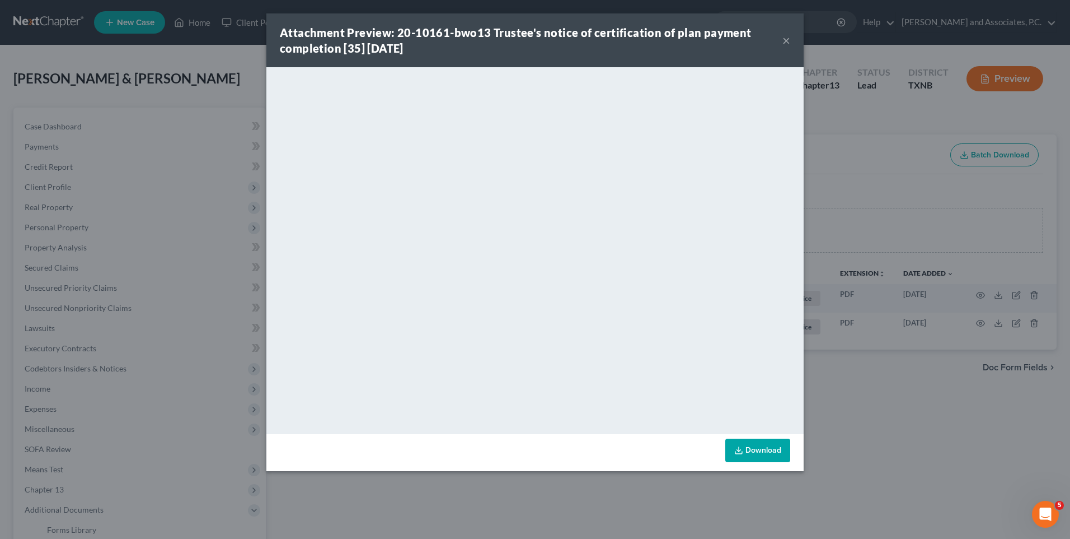
click at [783, 44] on button "×" at bounding box center [787, 40] width 8 height 13
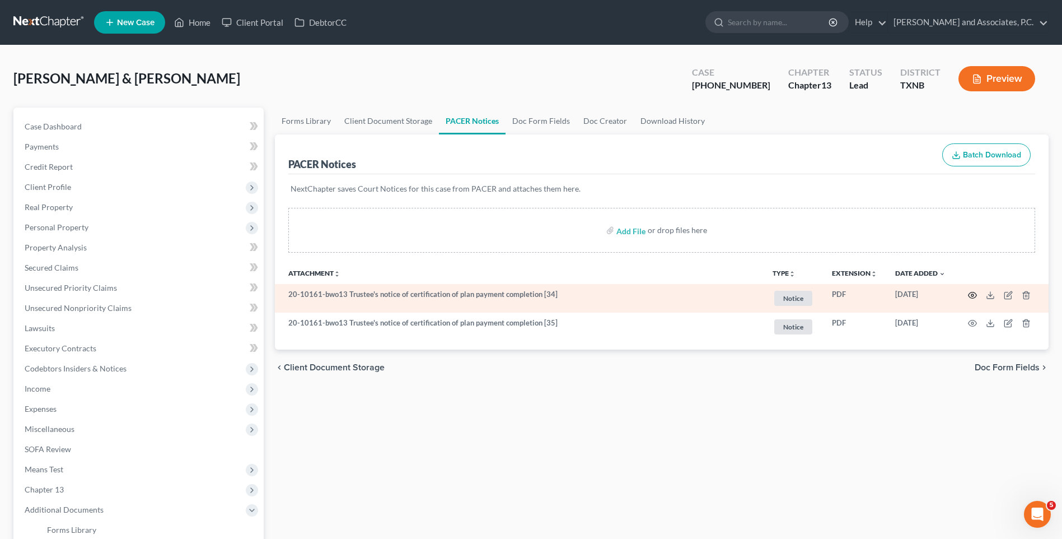
click at [975, 294] on icon "button" at bounding box center [972, 295] width 9 height 9
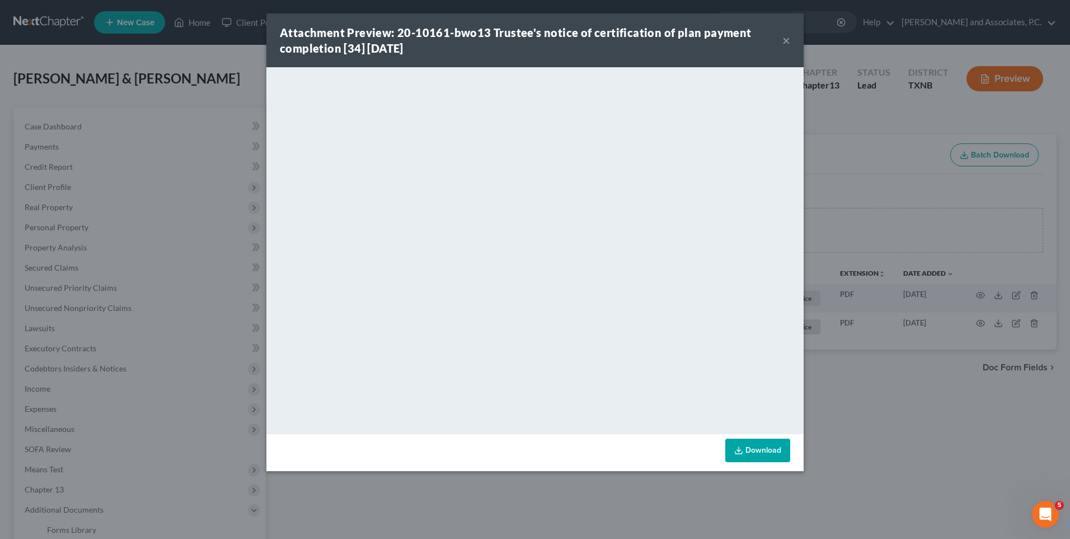
click at [784, 38] on button "×" at bounding box center [787, 40] width 8 height 13
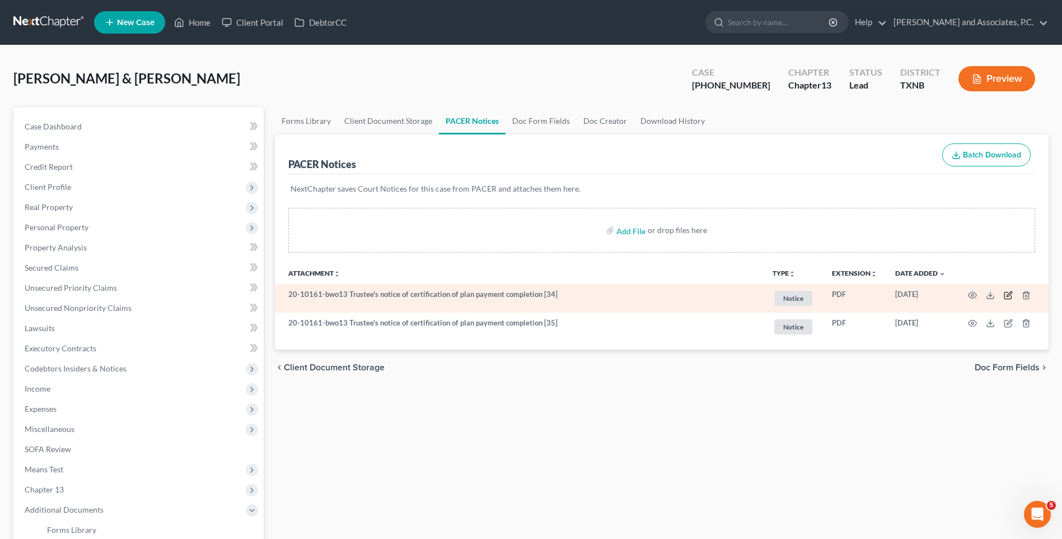
click at [1008, 294] on icon "button" at bounding box center [1009, 293] width 5 height 5
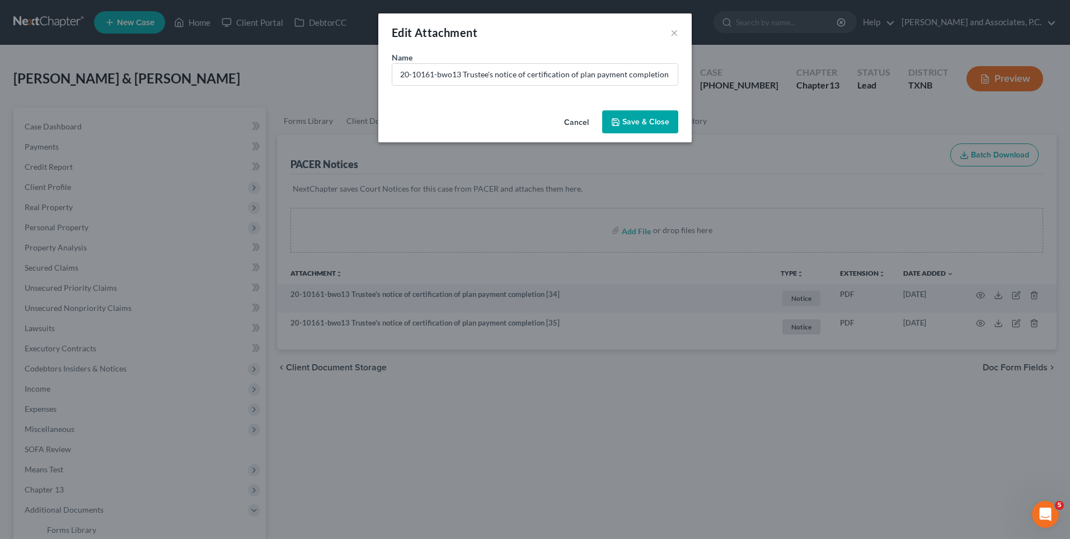
click at [577, 121] on button "Cancel" at bounding box center [576, 122] width 43 height 22
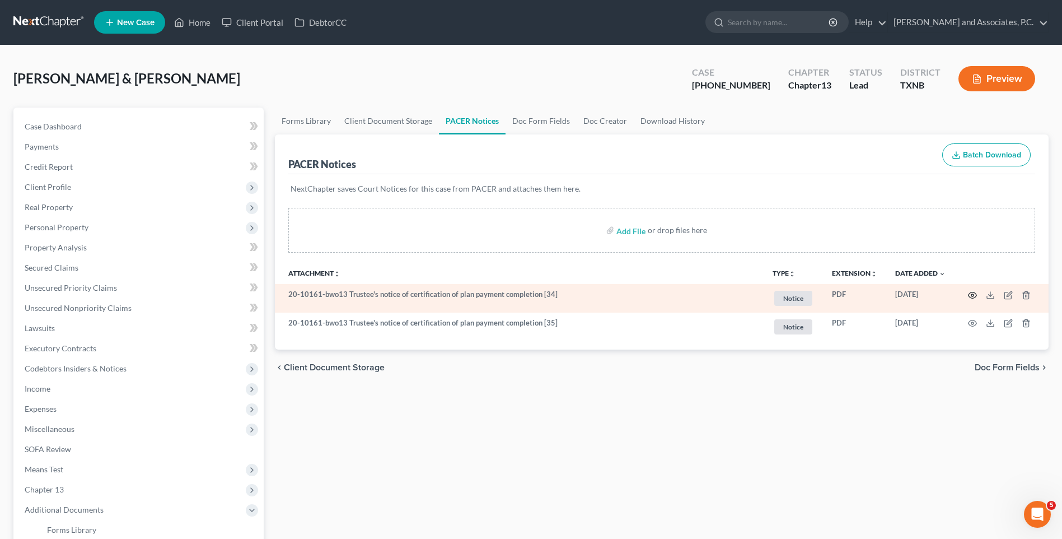
click at [971, 294] on icon "button" at bounding box center [972, 295] width 9 height 9
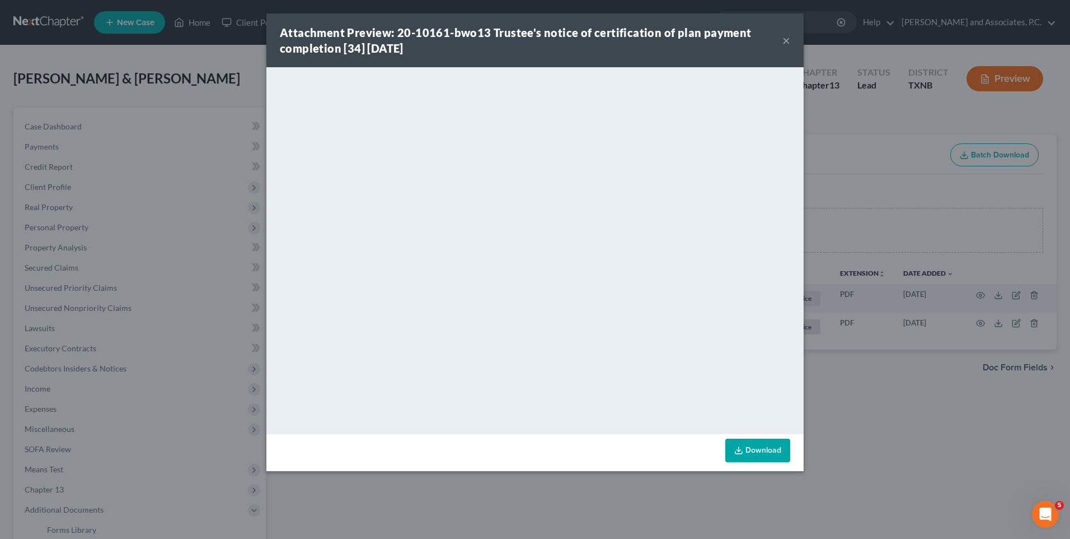
click at [787, 45] on button "×" at bounding box center [787, 40] width 8 height 13
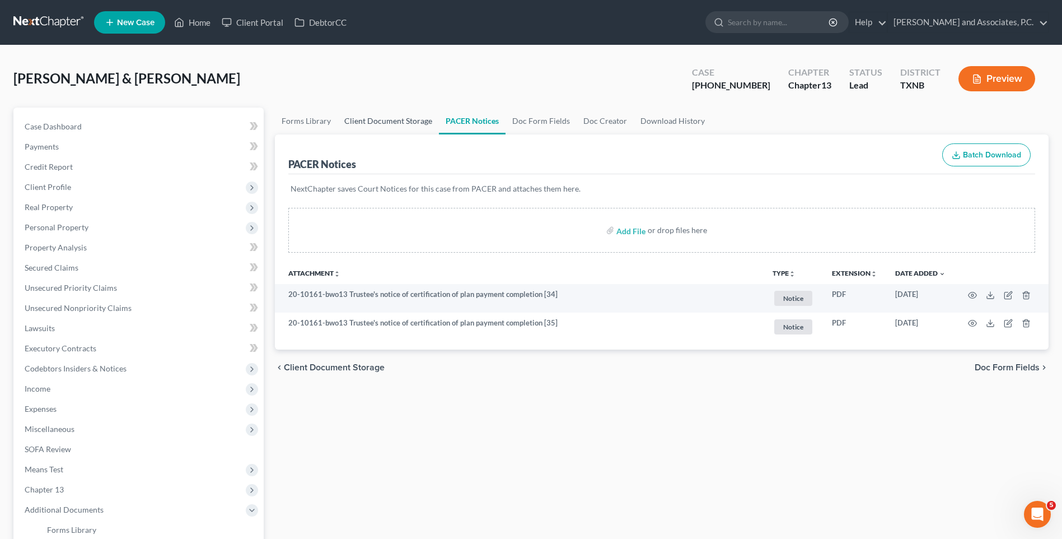
click at [401, 120] on link "Client Document Storage" at bounding box center [388, 120] width 101 height 27
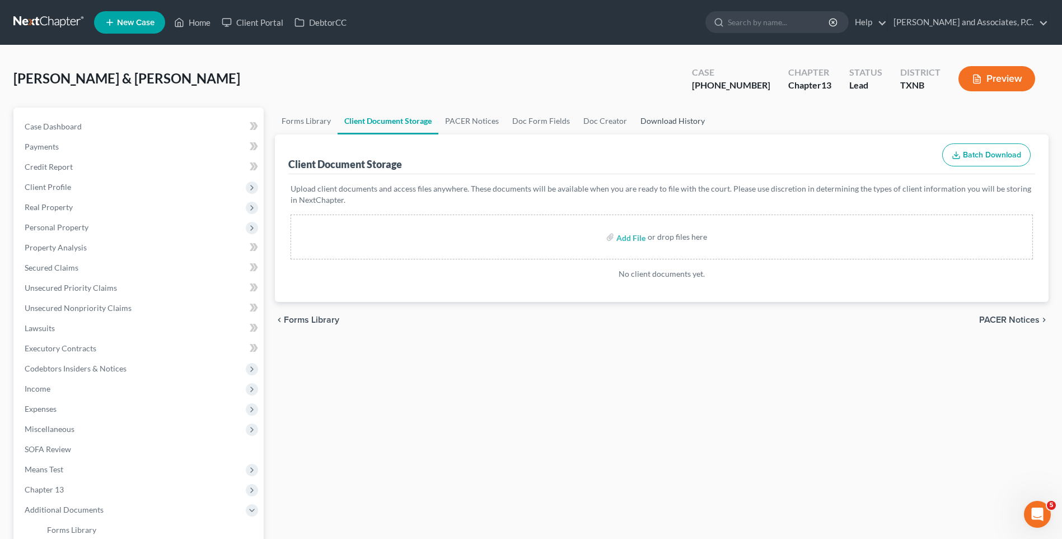
click at [647, 123] on link "Download History" at bounding box center [673, 120] width 78 height 27
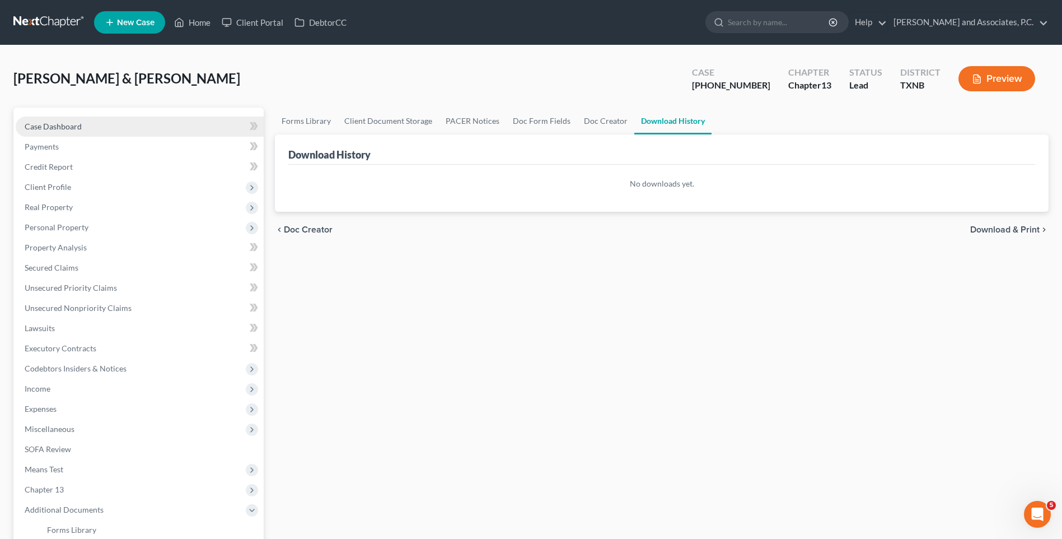
click at [70, 126] on span "Case Dashboard" at bounding box center [53, 126] width 57 height 10
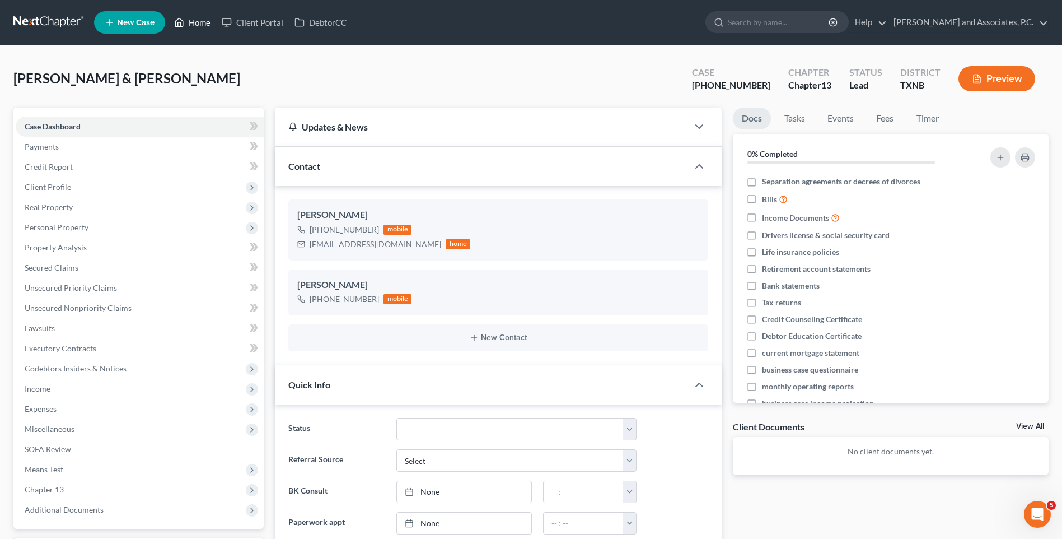
click at [202, 25] on link "Home" at bounding box center [193, 22] width 48 height 20
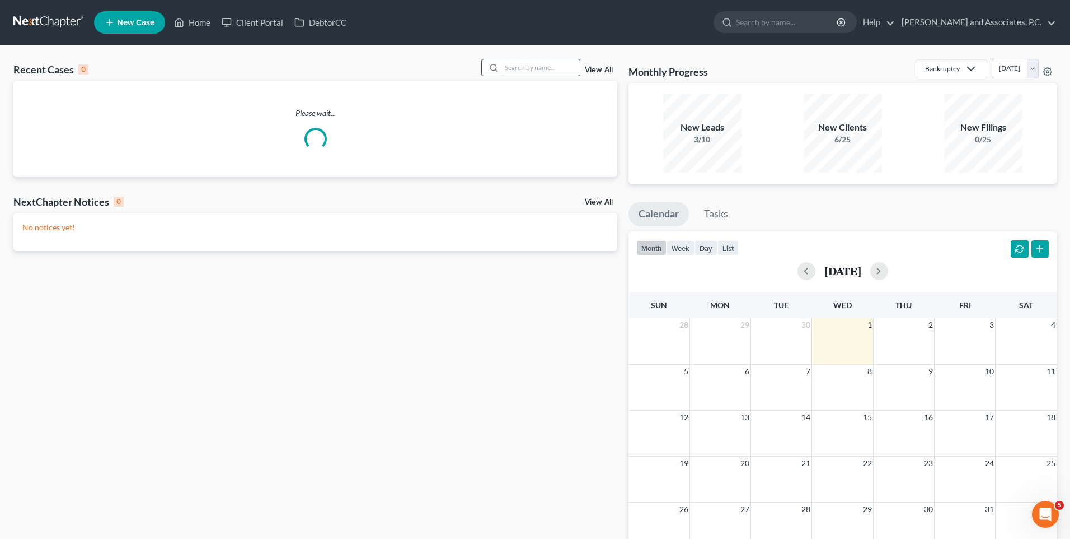
click at [520, 72] on input "search" at bounding box center [541, 67] width 78 height 16
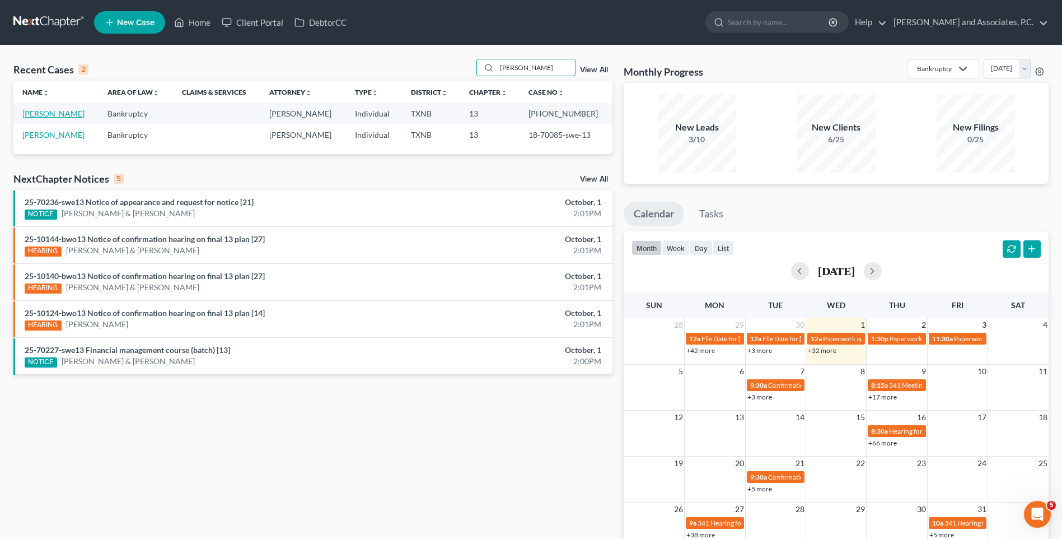
type input "[PERSON_NAME]"
click at [51, 116] on link "[PERSON_NAME]" at bounding box center [53, 114] width 62 height 10
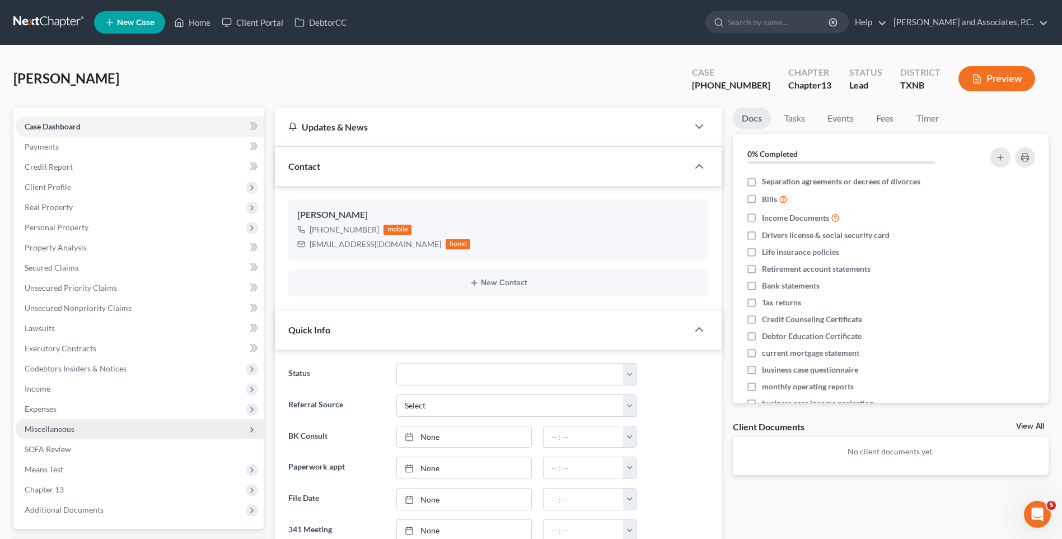
scroll to position [336, 0]
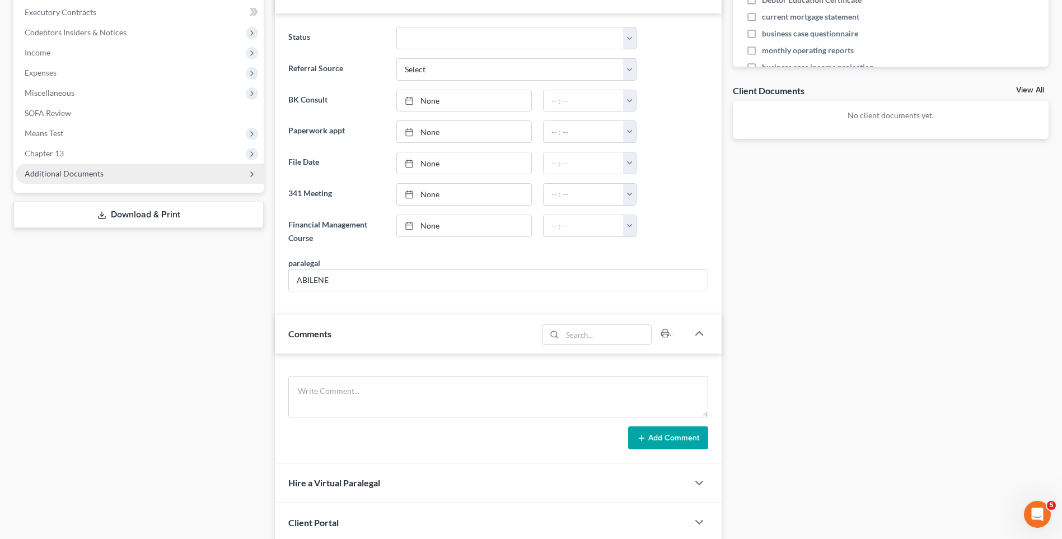
click at [61, 175] on span "Additional Documents" at bounding box center [64, 174] width 79 height 10
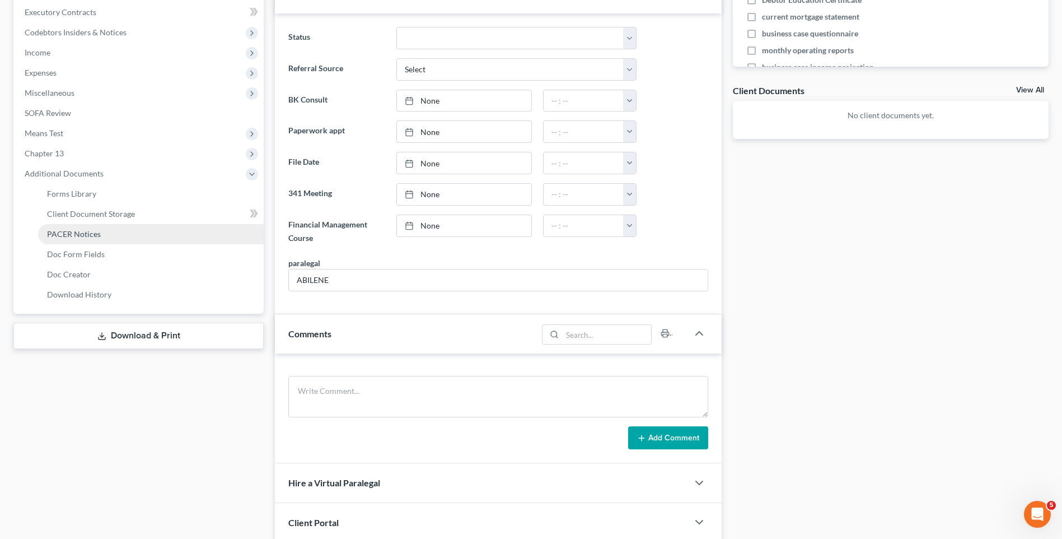
click at [75, 235] on span "PACER Notices" at bounding box center [74, 234] width 54 height 10
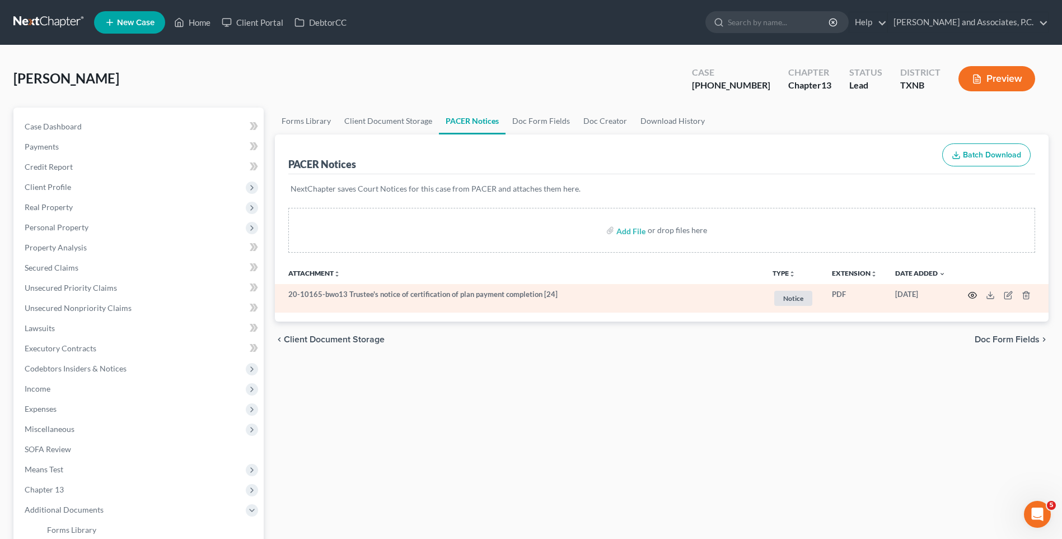
click at [975, 295] on icon "button" at bounding box center [972, 295] width 9 height 9
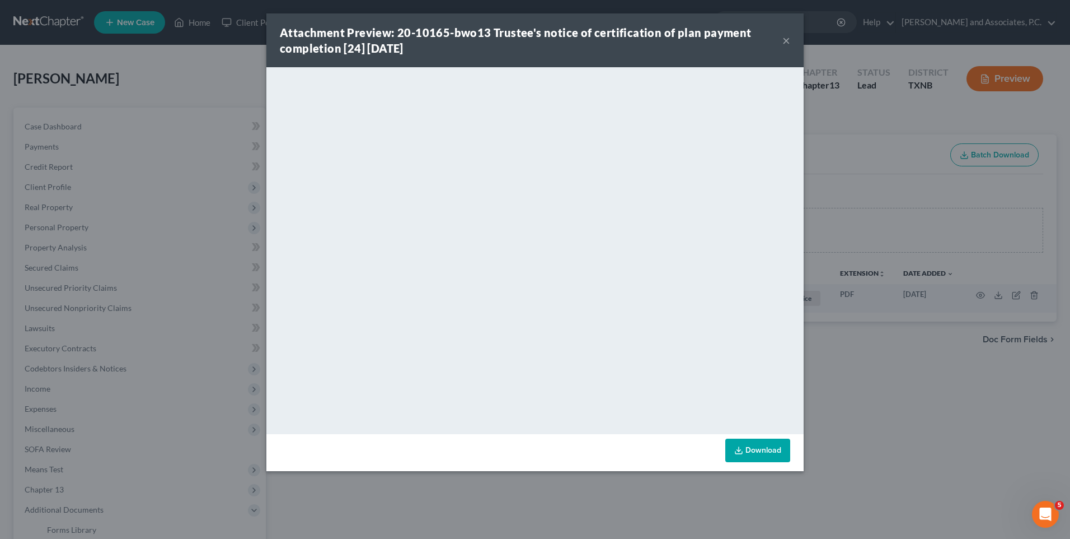
click at [787, 42] on button "×" at bounding box center [787, 40] width 8 height 13
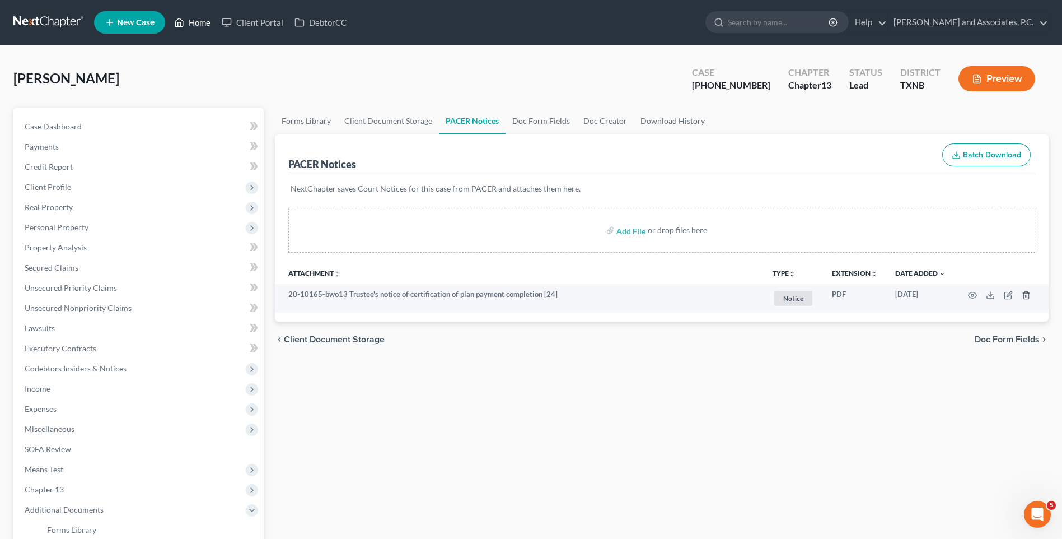
click at [203, 25] on link "Home" at bounding box center [193, 22] width 48 height 20
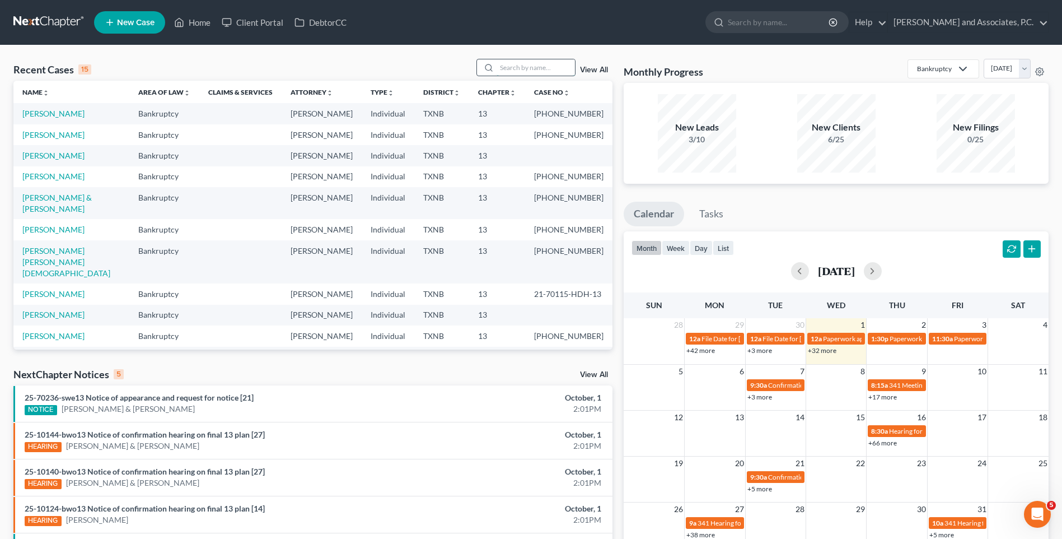
click at [512, 70] on input "search" at bounding box center [536, 67] width 78 height 16
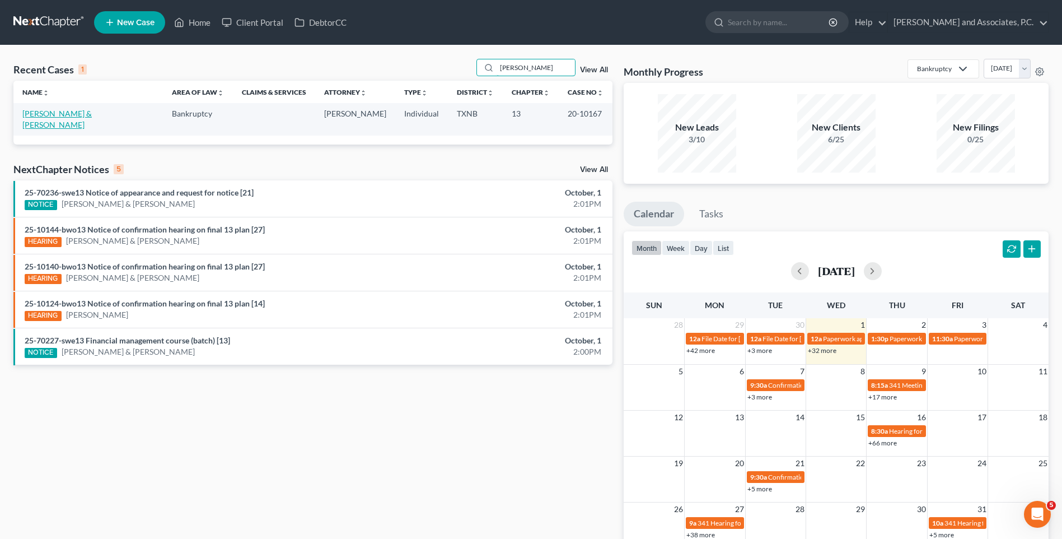
type input "[PERSON_NAME]"
click at [82, 114] on link "[PERSON_NAME] & [PERSON_NAME]" at bounding box center [56, 119] width 69 height 21
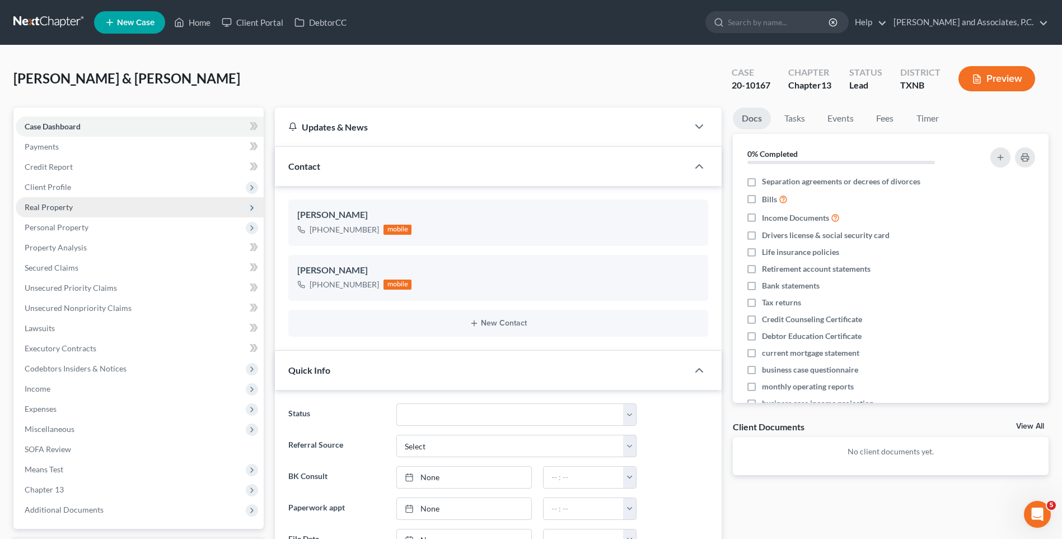
scroll to position [112, 0]
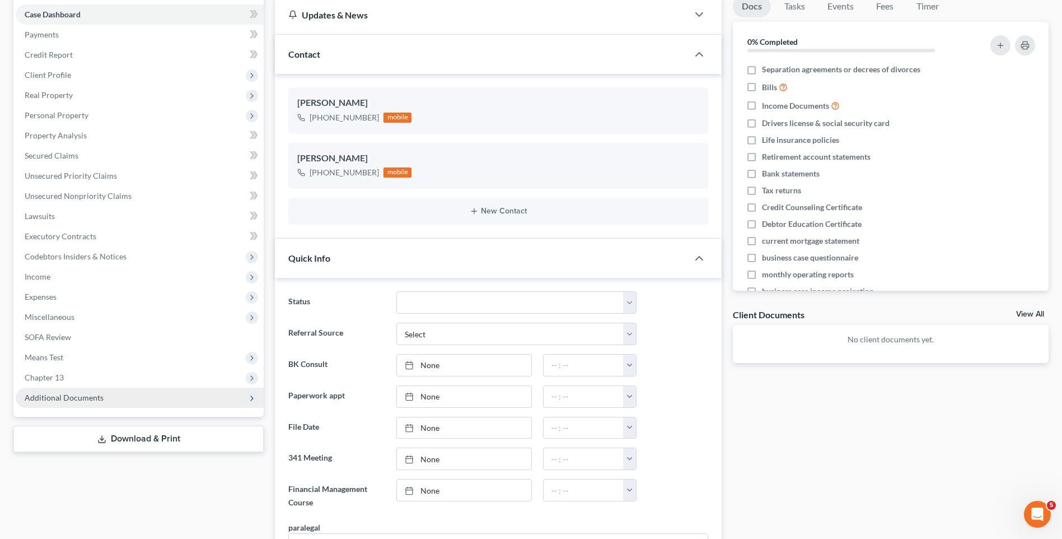
click at [45, 399] on span "Additional Documents" at bounding box center [64, 397] width 79 height 10
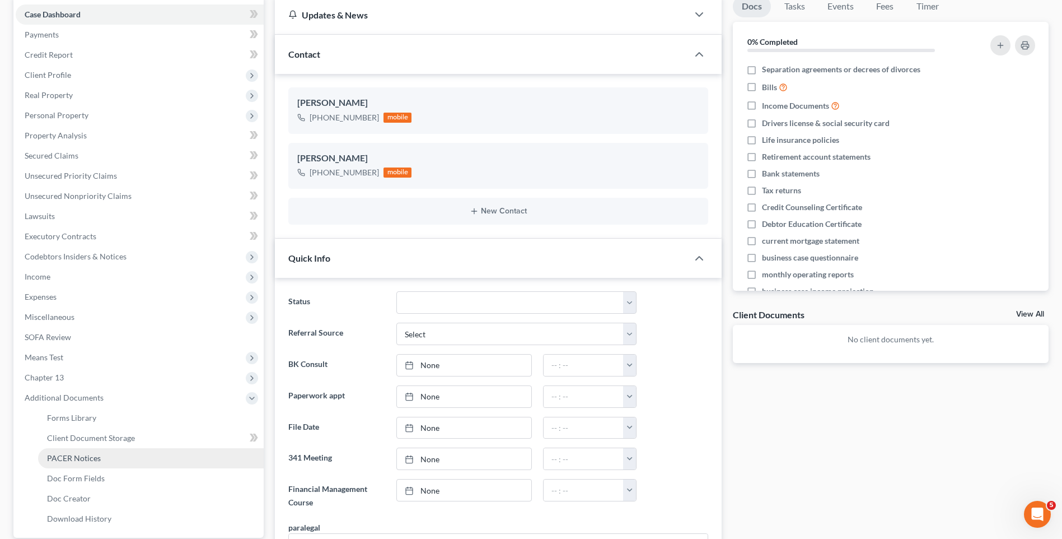
click at [77, 461] on span "PACER Notices" at bounding box center [74, 458] width 54 height 10
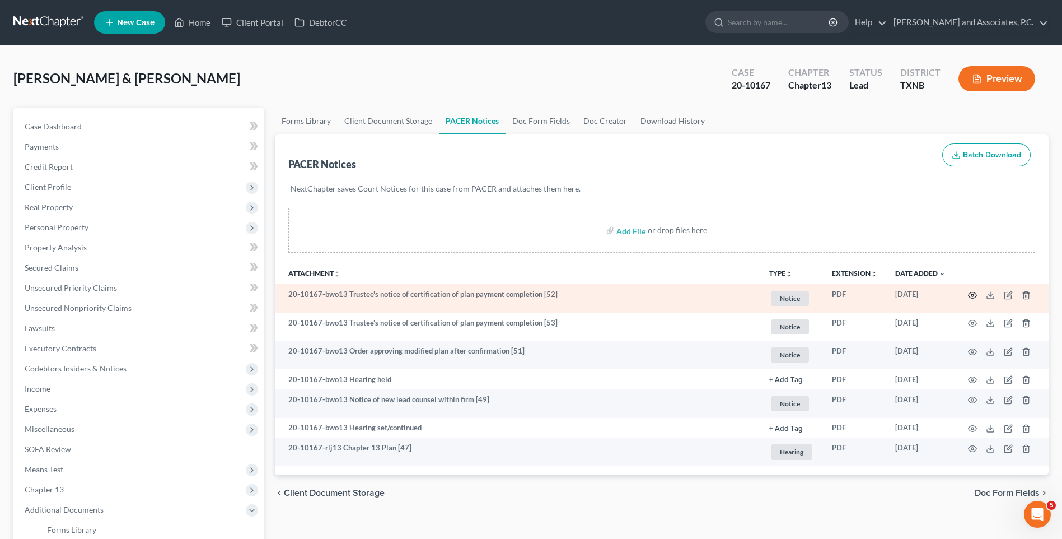
click at [975, 292] on icon "button" at bounding box center [972, 295] width 8 height 6
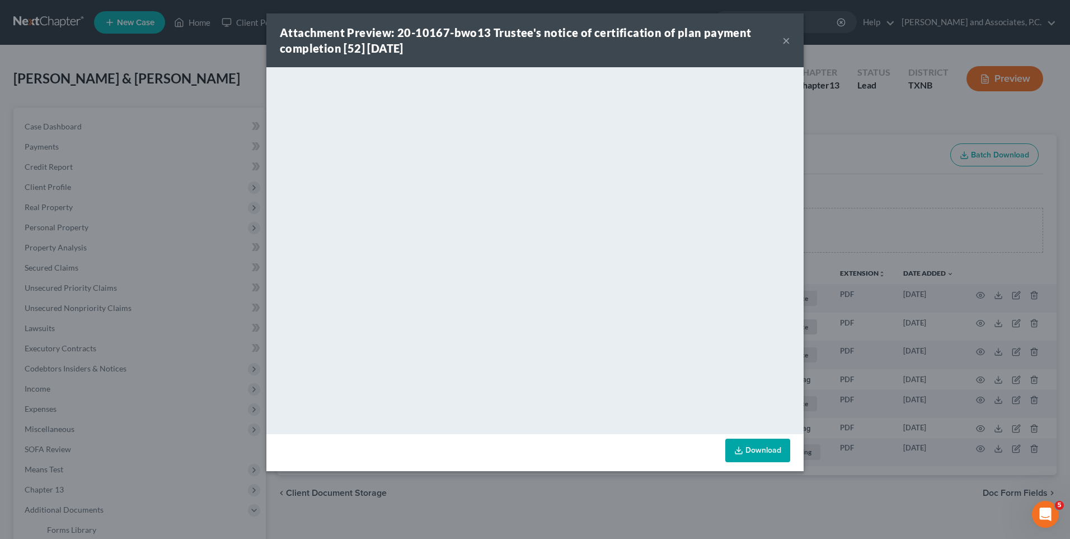
click at [786, 43] on button "×" at bounding box center [787, 40] width 8 height 13
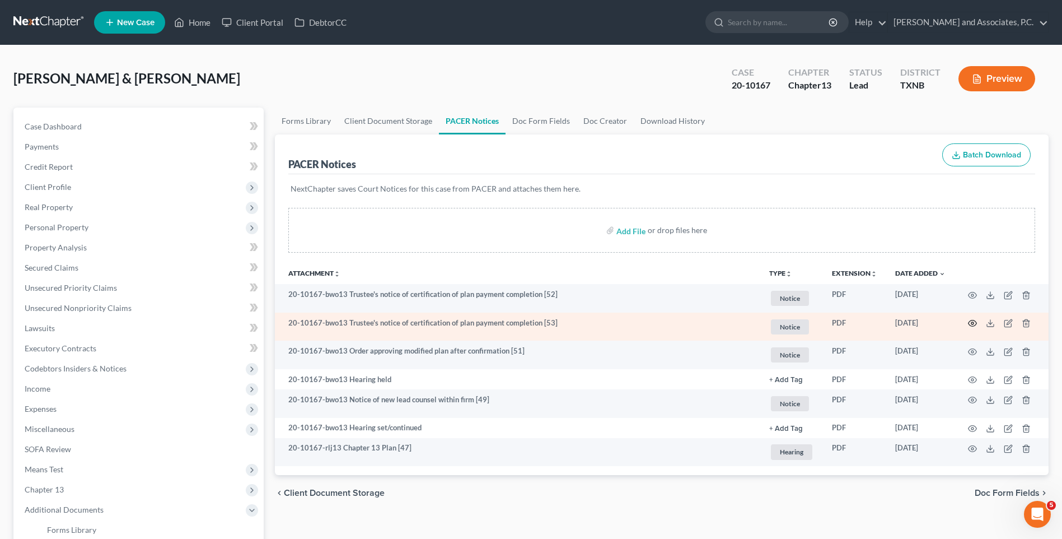
click at [972, 322] on circle "button" at bounding box center [972, 323] width 2 height 2
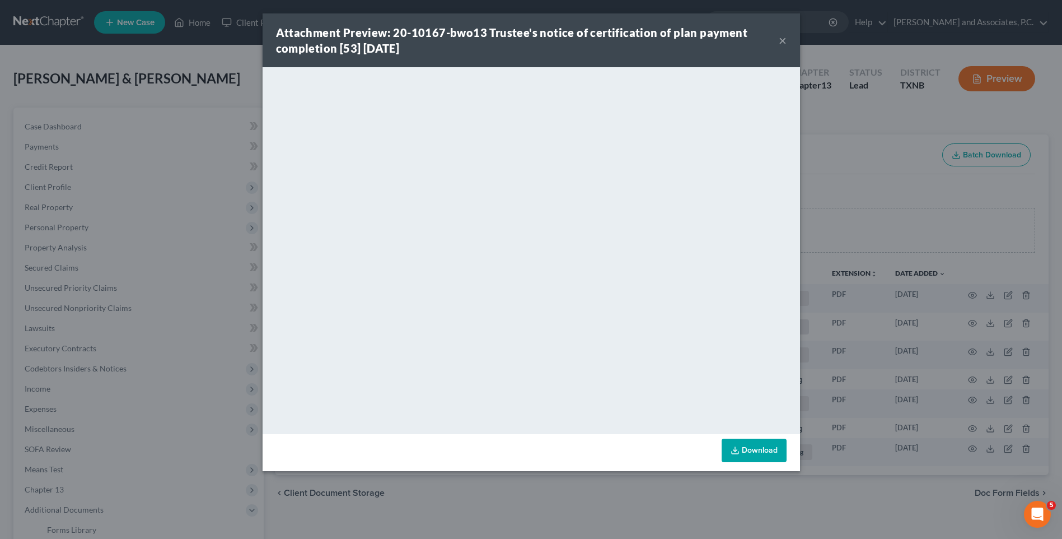
click at [979, 324] on div "Attachment Preview: 20-10167-bwo13 Trustee's notice of certification of plan pa…" at bounding box center [531, 269] width 1062 height 539
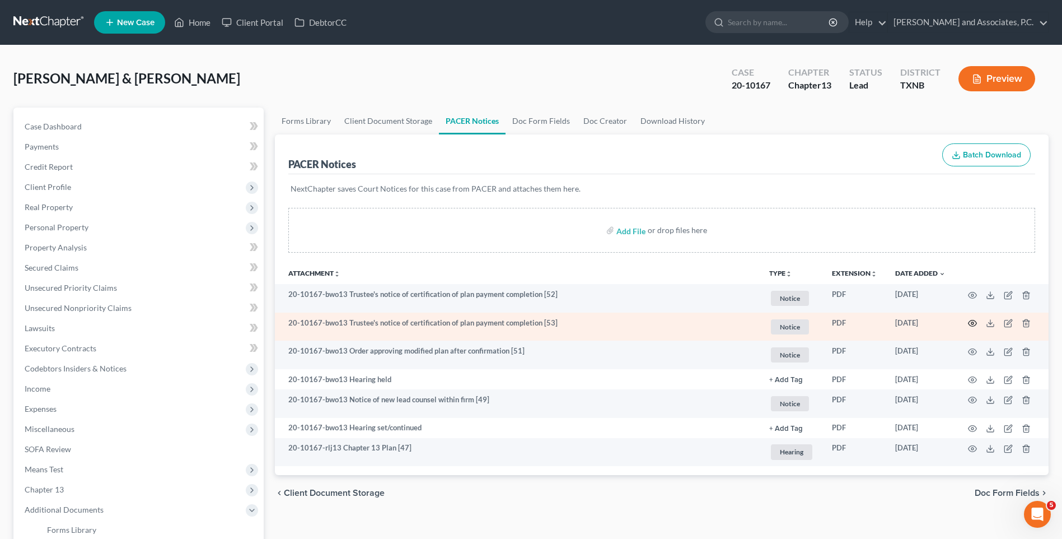
click at [972, 324] on icon "button" at bounding box center [972, 323] width 9 height 9
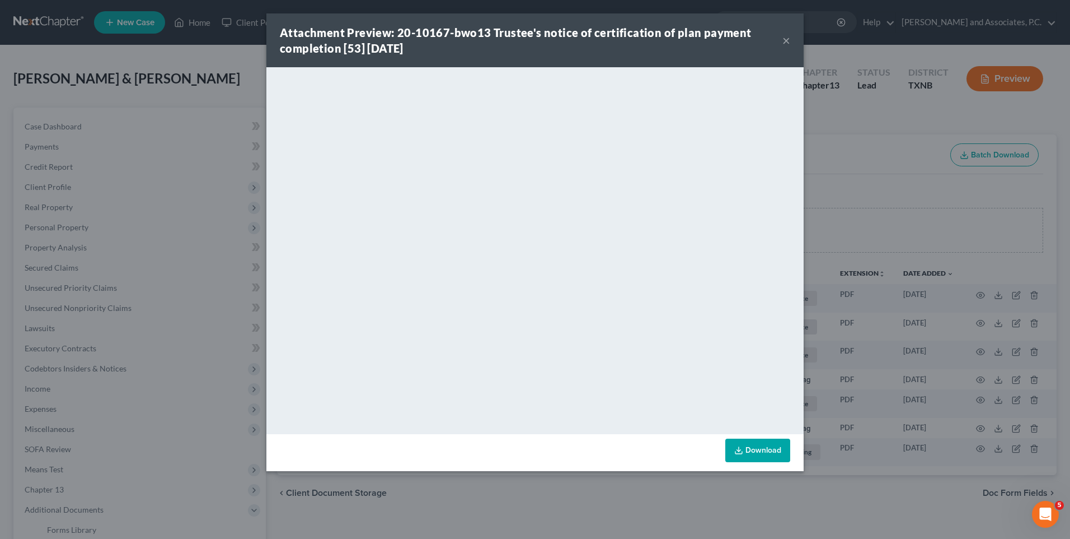
click at [786, 40] on button "×" at bounding box center [787, 40] width 8 height 13
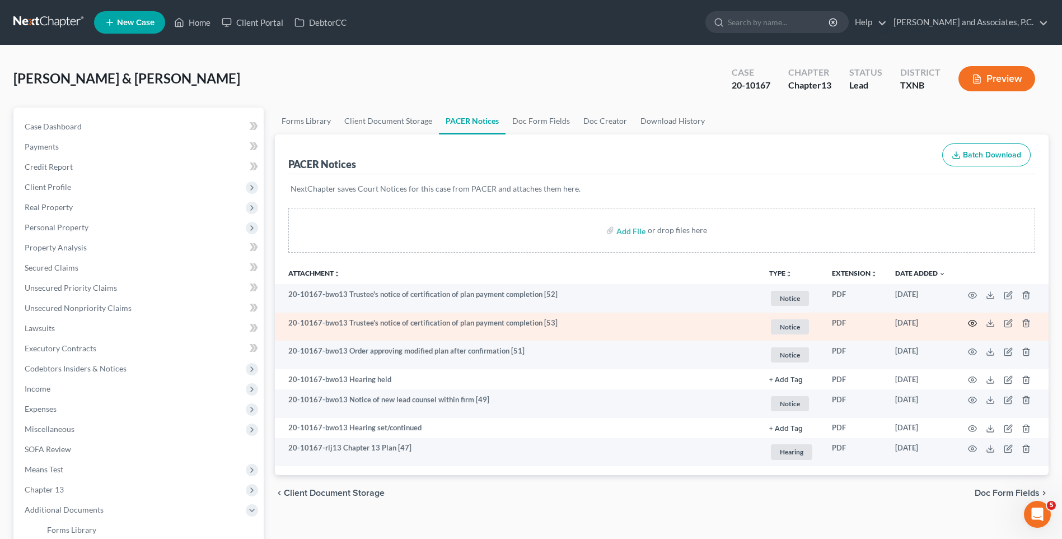
click at [972, 324] on circle "button" at bounding box center [972, 323] width 2 height 2
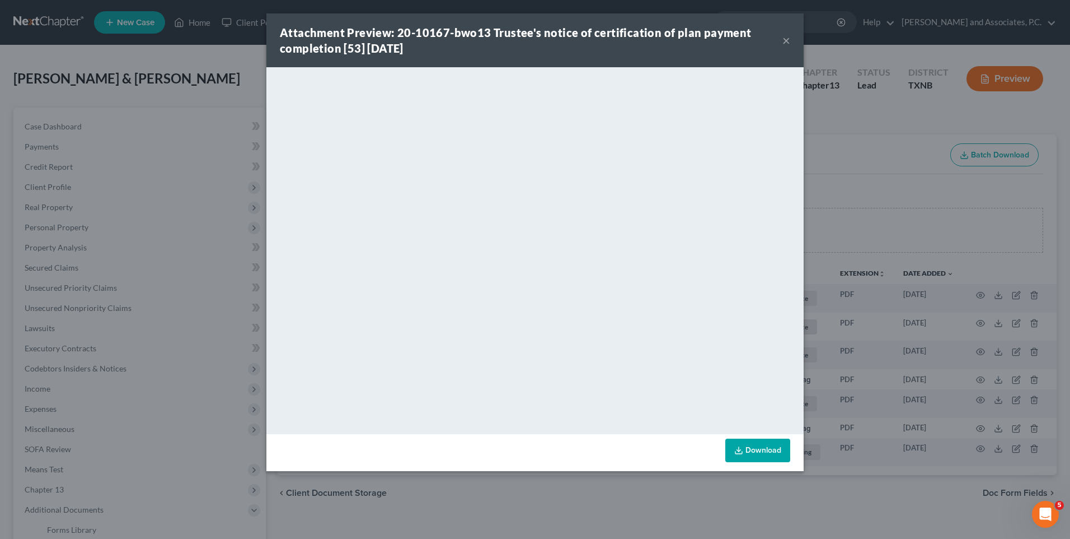
click at [784, 40] on button "×" at bounding box center [787, 40] width 8 height 13
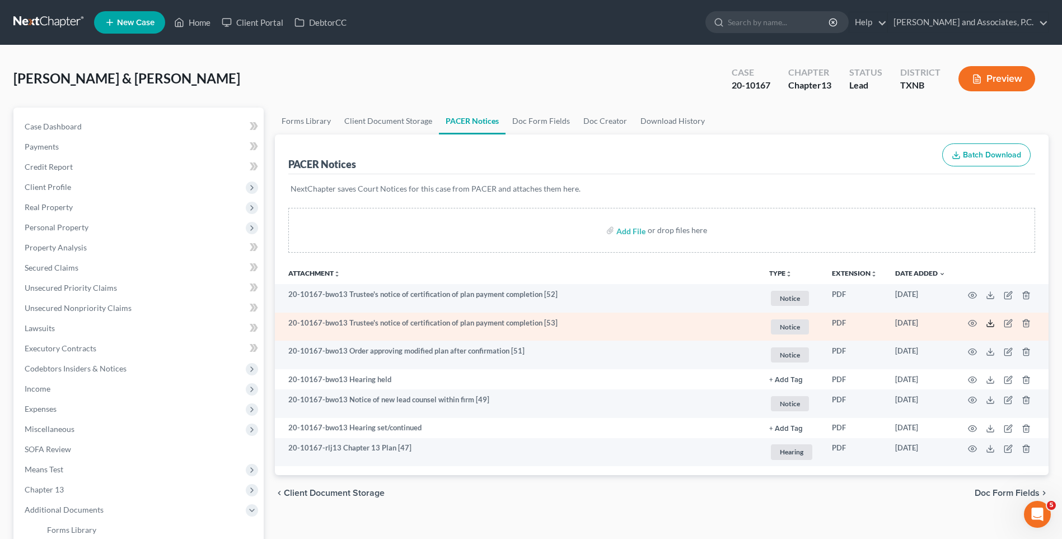
click at [989, 327] on icon at bounding box center [990, 323] width 9 height 9
click at [969, 321] on icon "button" at bounding box center [972, 323] width 9 height 9
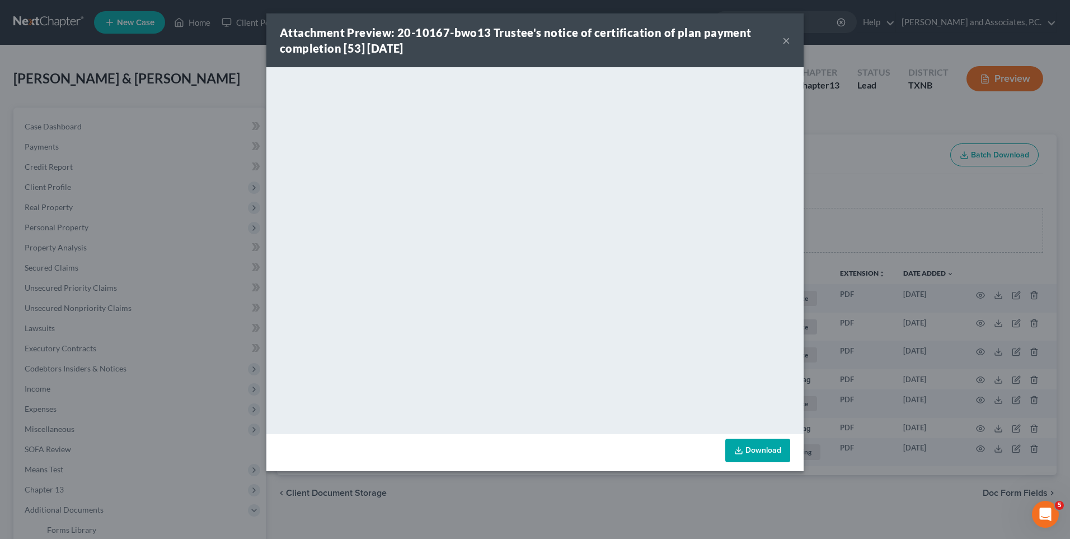
click at [785, 40] on button "×" at bounding box center [787, 40] width 8 height 13
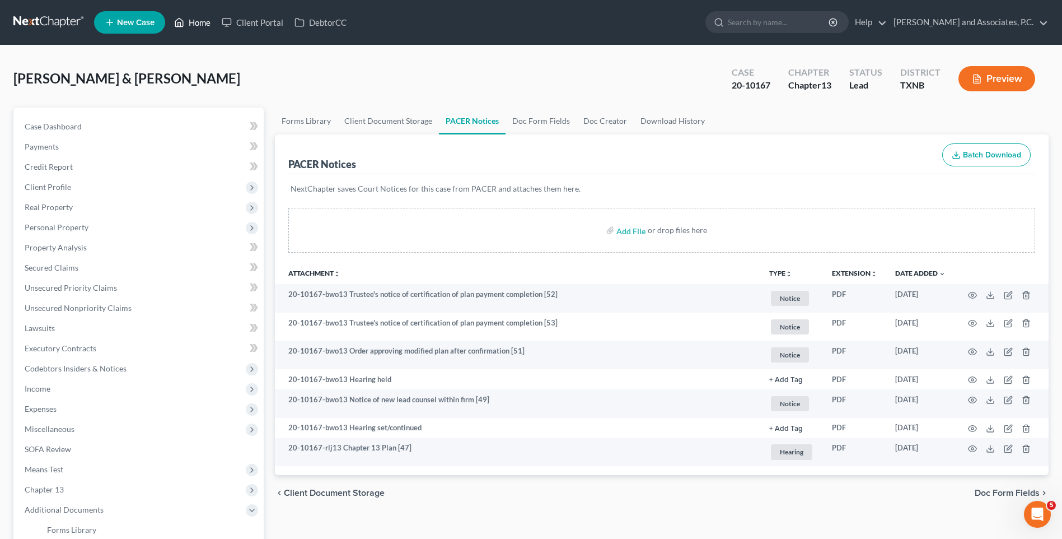
click at [200, 25] on link "Home" at bounding box center [193, 22] width 48 height 20
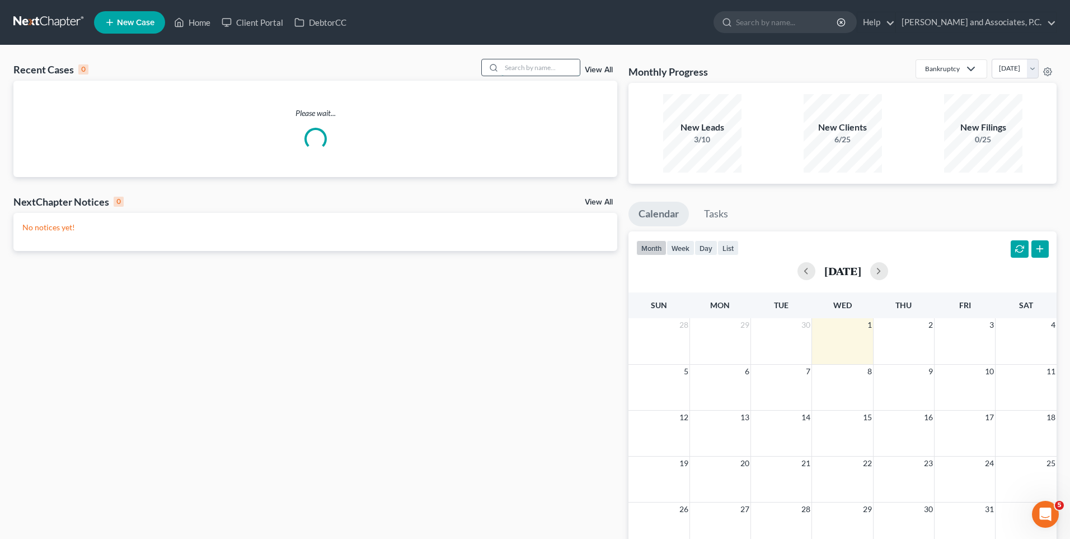
click at [522, 68] on input "search" at bounding box center [541, 67] width 78 height 16
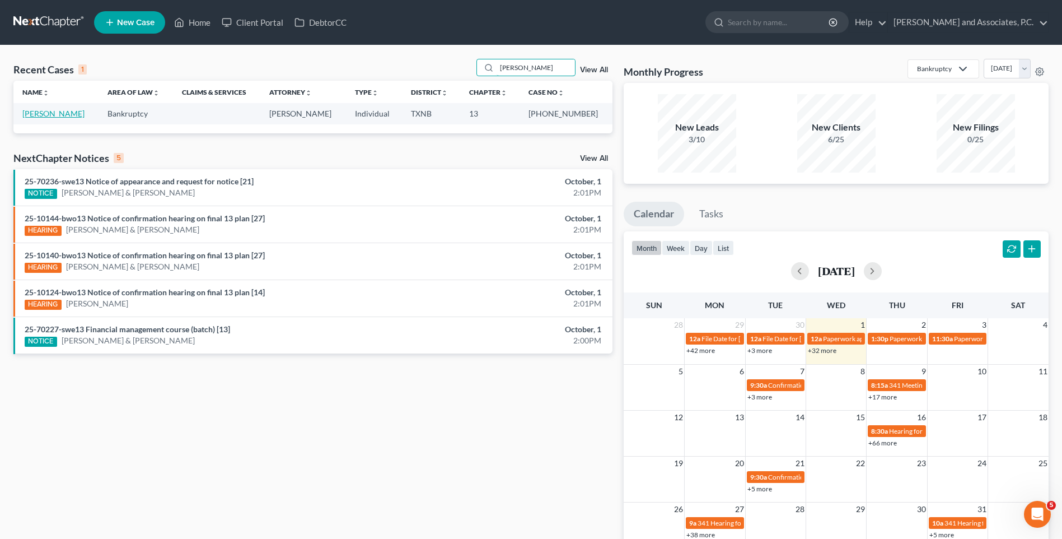
type input "[PERSON_NAME]"
click at [52, 114] on link "[PERSON_NAME]" at bounding box center [53, 114] width 62 height 10
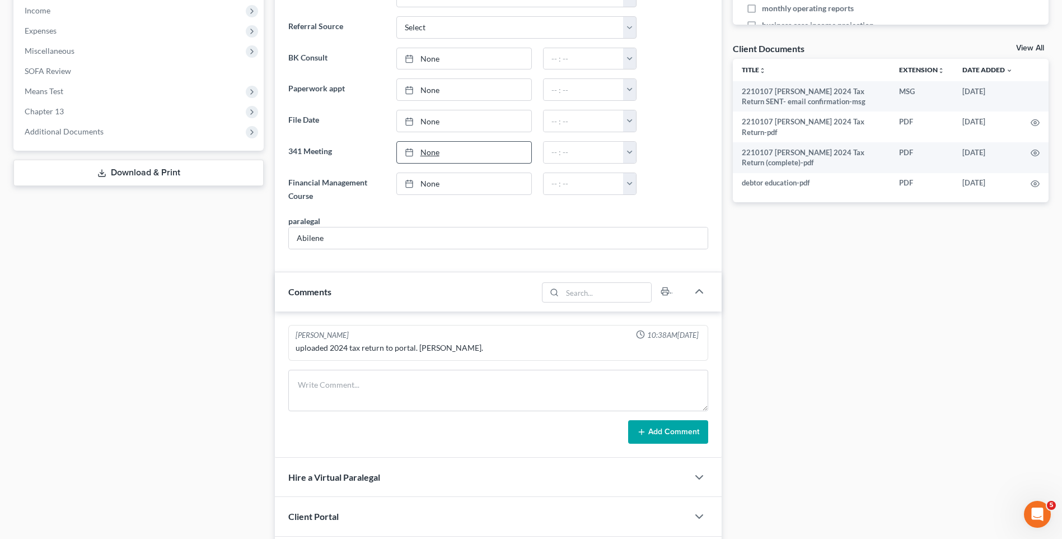
scroll to position [392, 0]
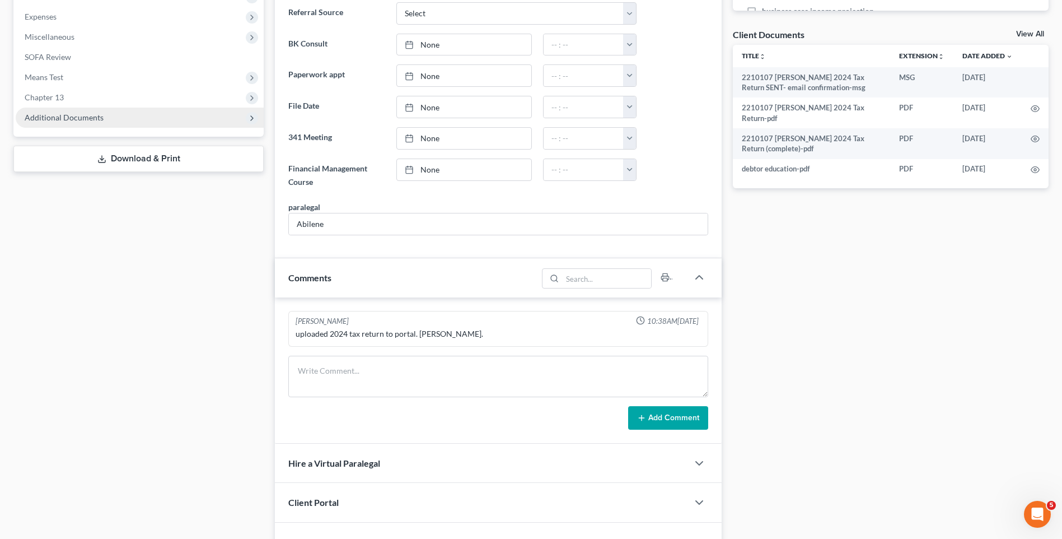
click at [40, 115] on span "Additional Documents" at bounding box center [64, 118] width 79 height 10
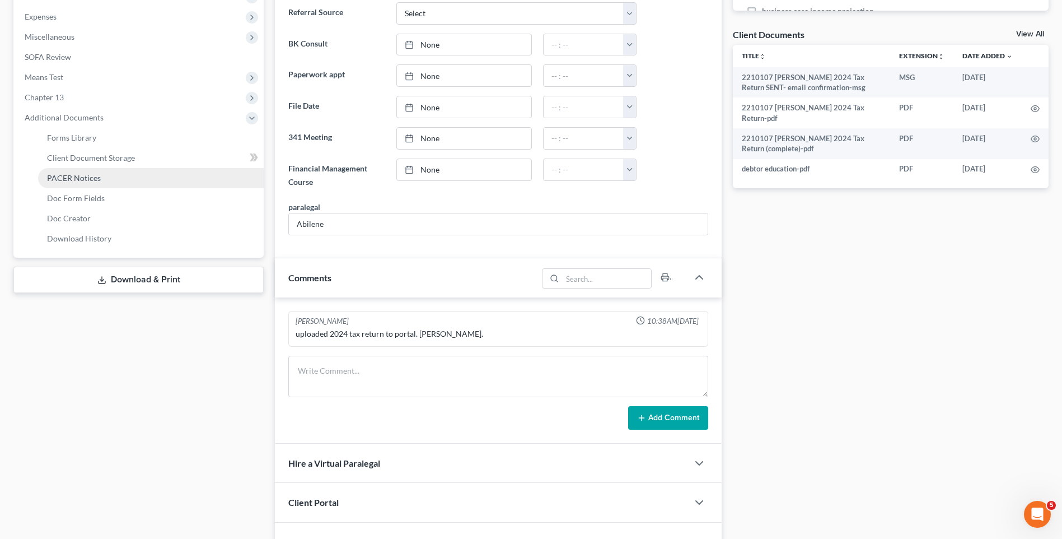
click at [54, 178] on span "PACER Notices" at bounding box center [74, 178] width 54 height 10
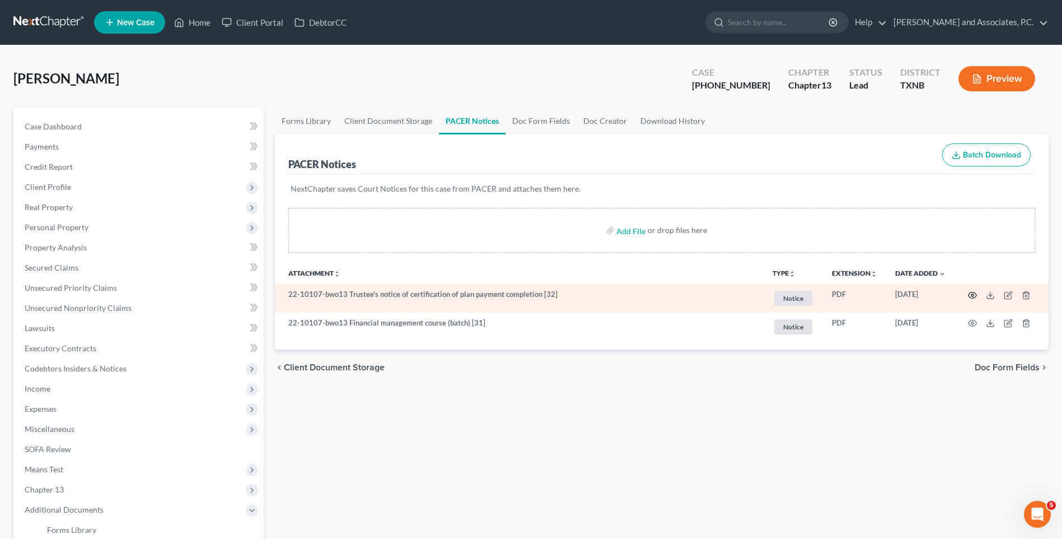
click at [971, 294] on icon "button" at bounding box center [972, 295] width 9 height 9
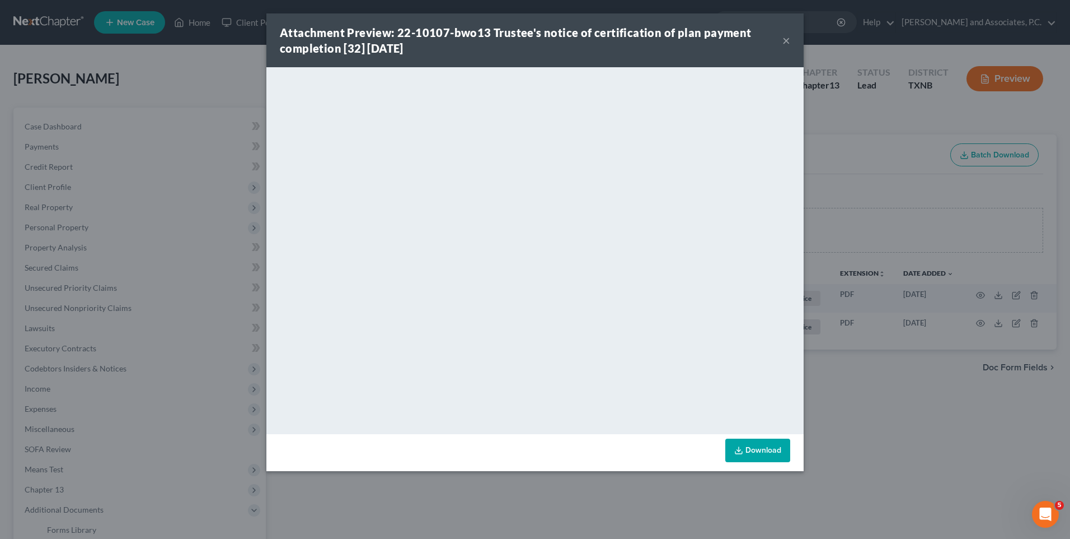
click at [785, 40] on button "×" at bounding box center [787, 40] width 8 height 13
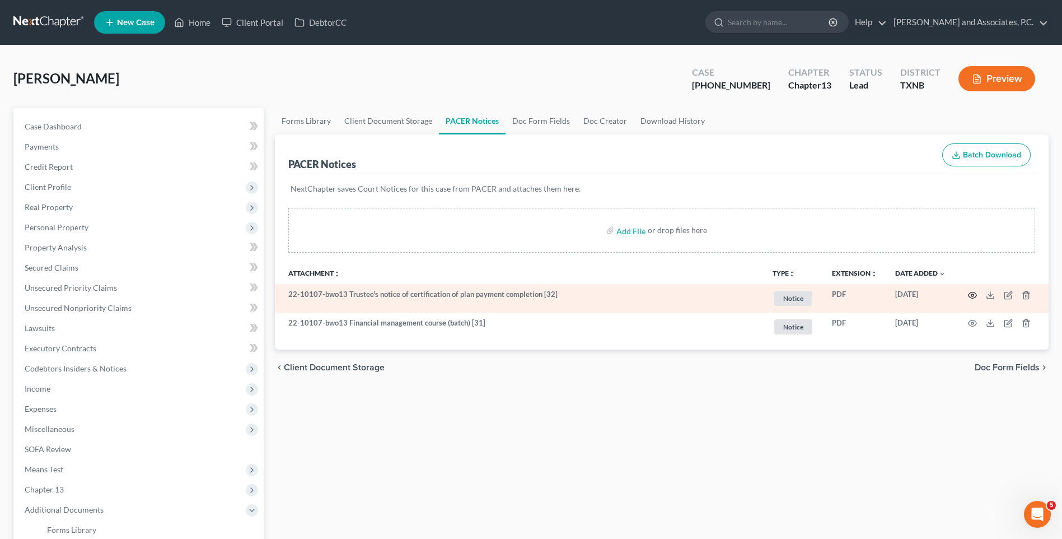
click at [974, 294] on circle "button" at bounding box center [972, 295] width 2 height 2
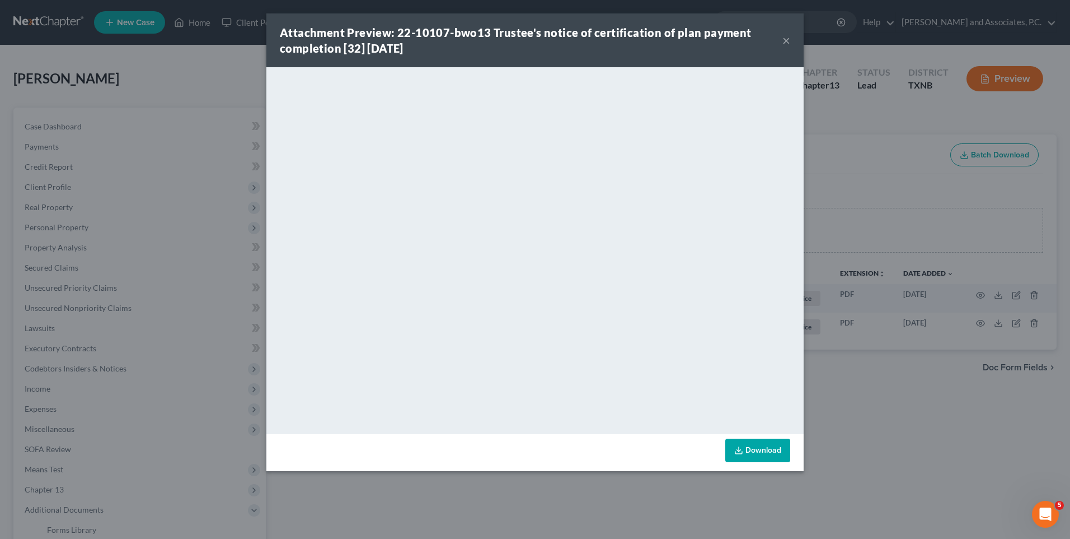
click at [787, 40] on button "×" at bounding box center [787, 40] width 8 height 13
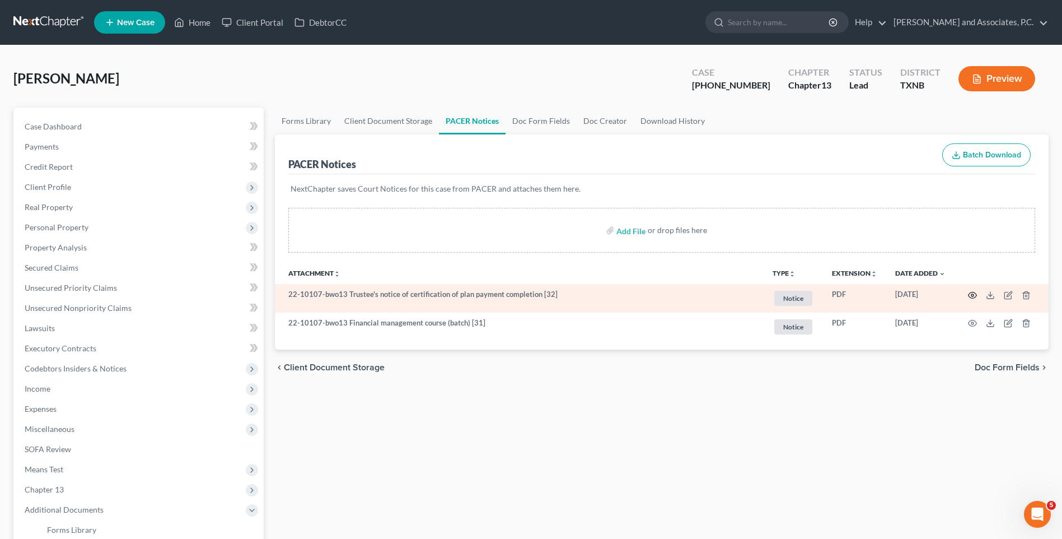
click at [971, 293] on icon "button" at bounding box center [972, 295] width 9 height 9
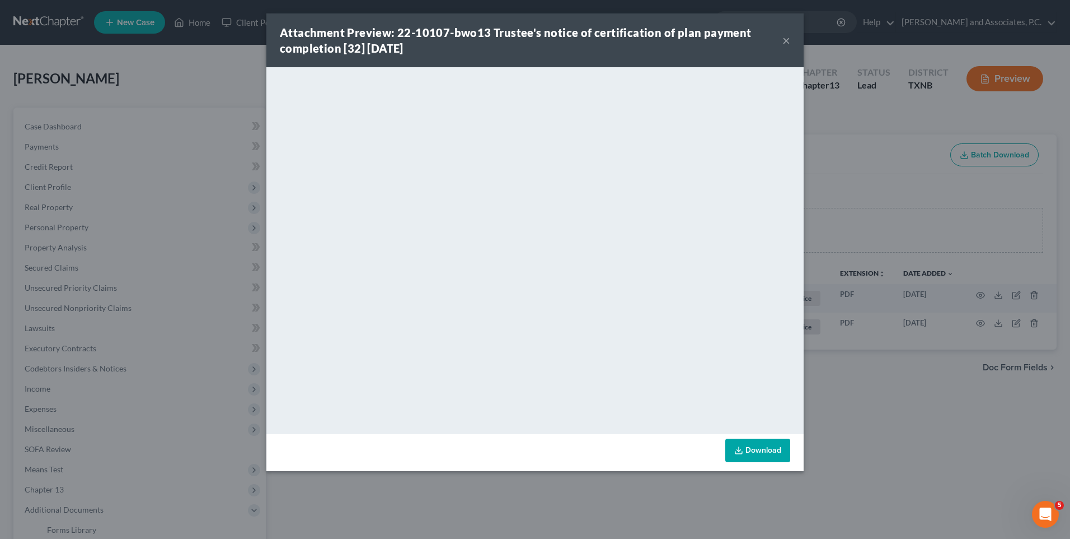
click at [785, 41] on button "×" at bounding box center [787, 40] width 8 height 13
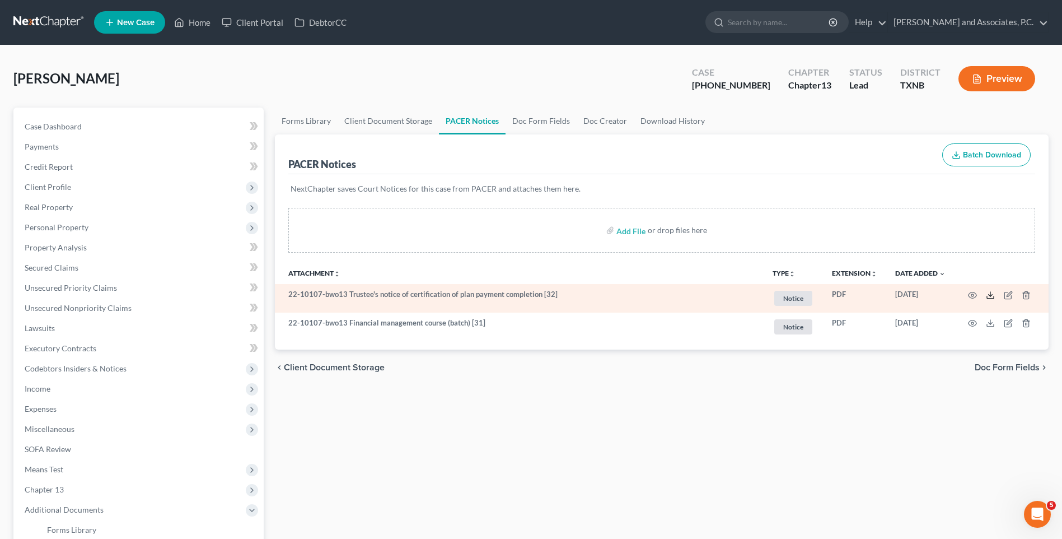
click at [990, 297] on icon at bounding box center [990, 295] width 9 height 9
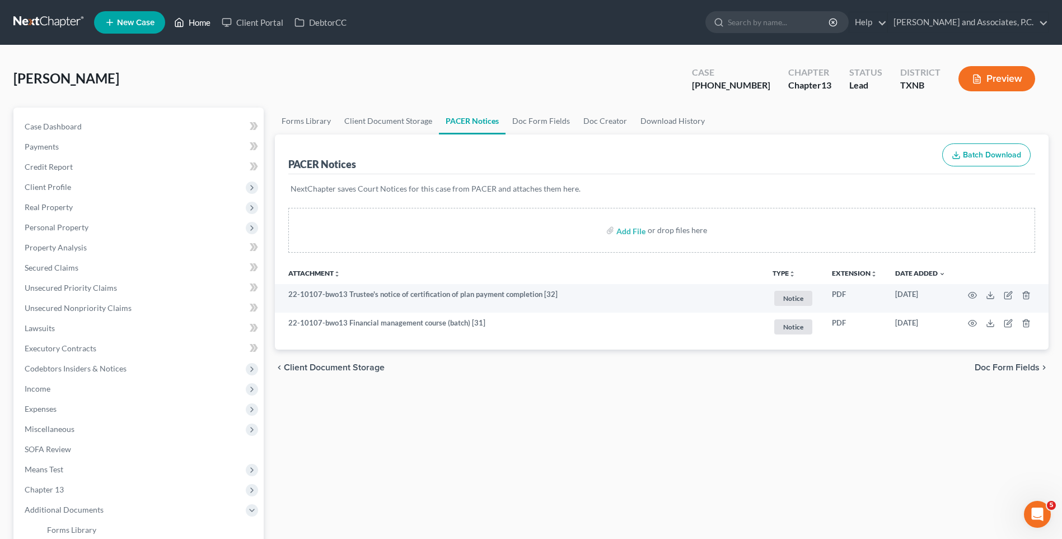
click at [195, 25] on link "Home" at bounding box center [193, 22] width 48 height 20
